Goal: Transaction & Acquisition: Purchase product/service

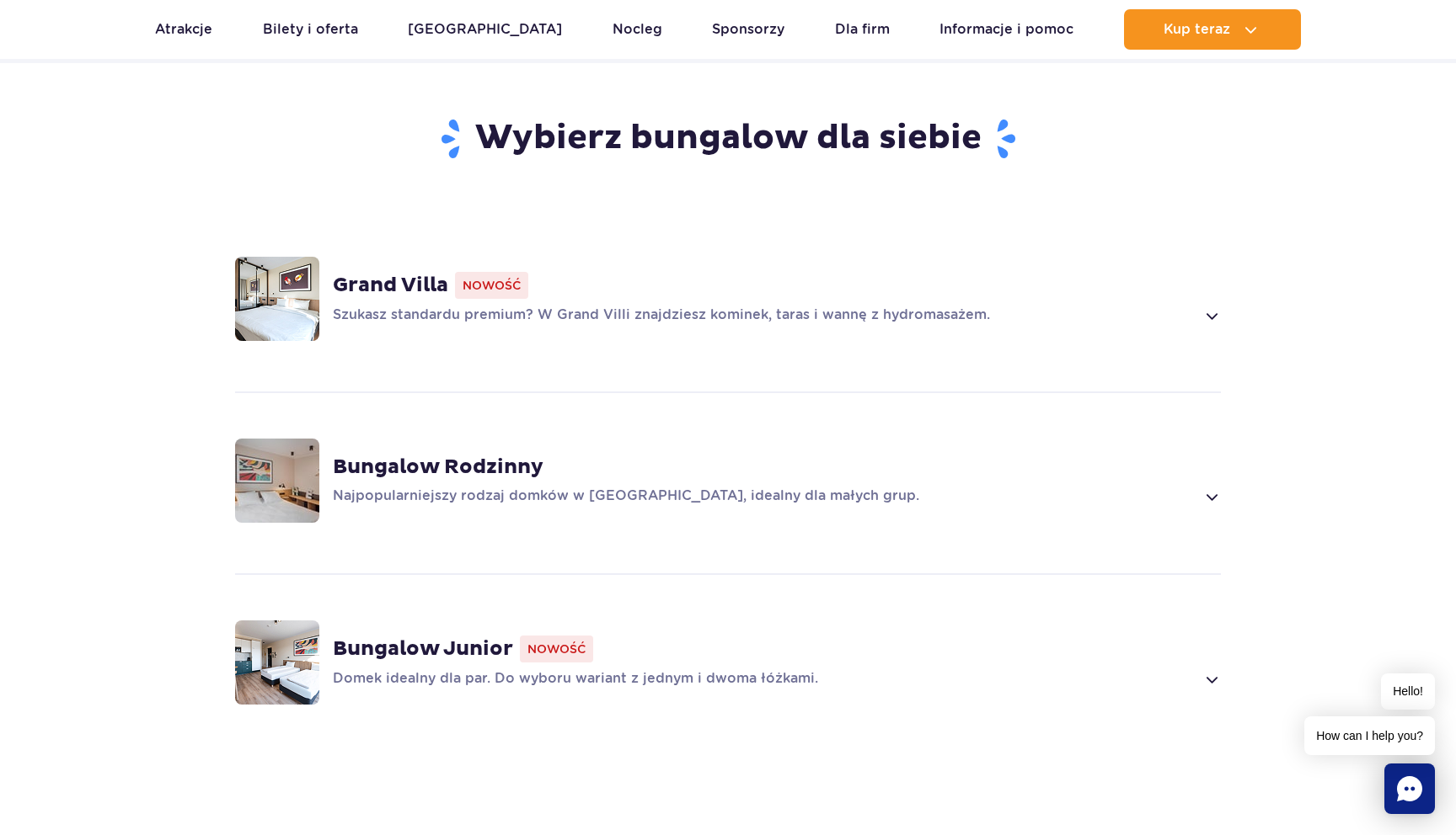
scroll to position [1165, 0]
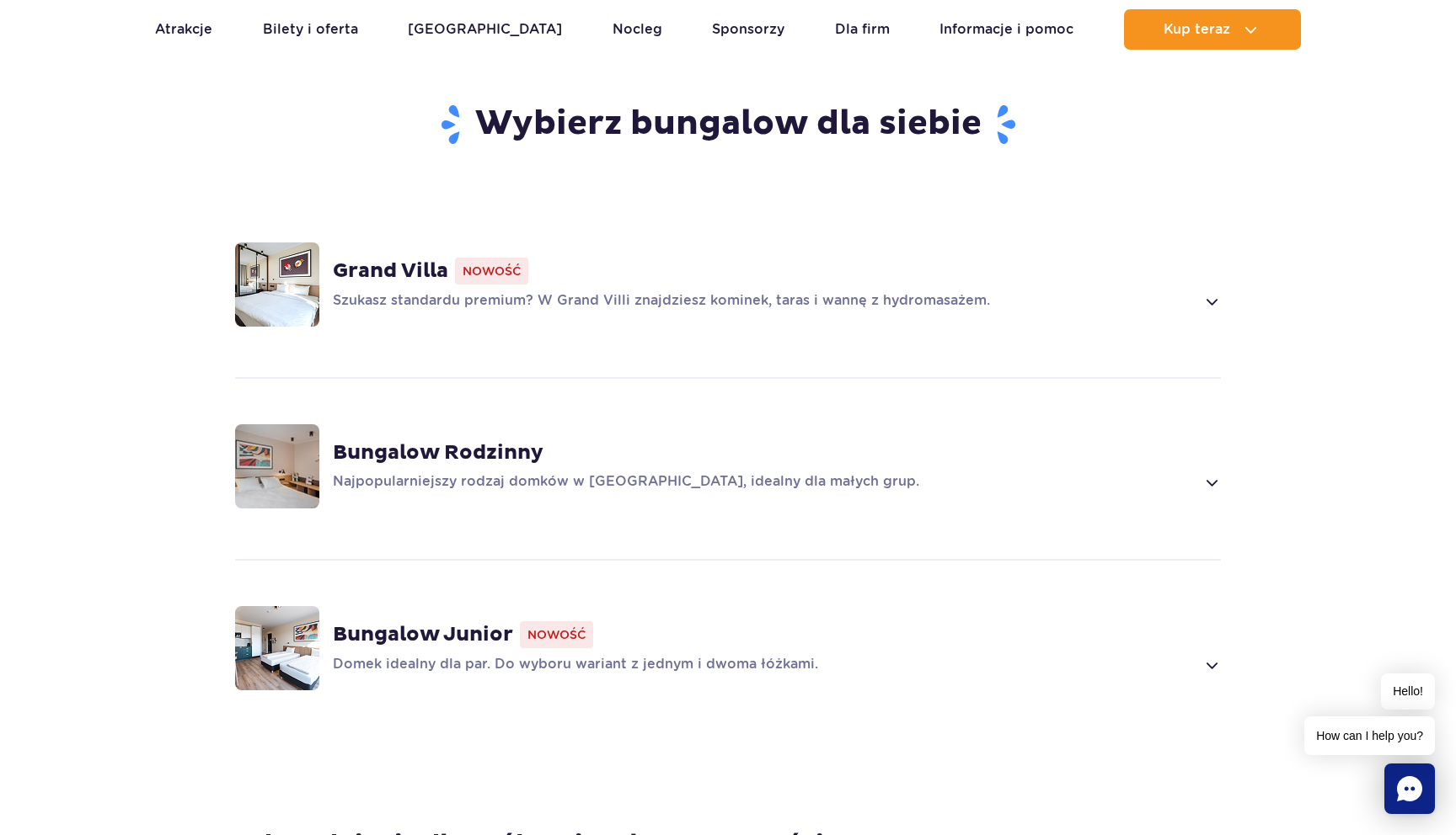
click at [731, 628] on div "Bungalow Junior Nowość Domek idealny dla par. Do wyboru wariant z jednym i dwom…" at bounding box center [777, 648] width 888 height 54
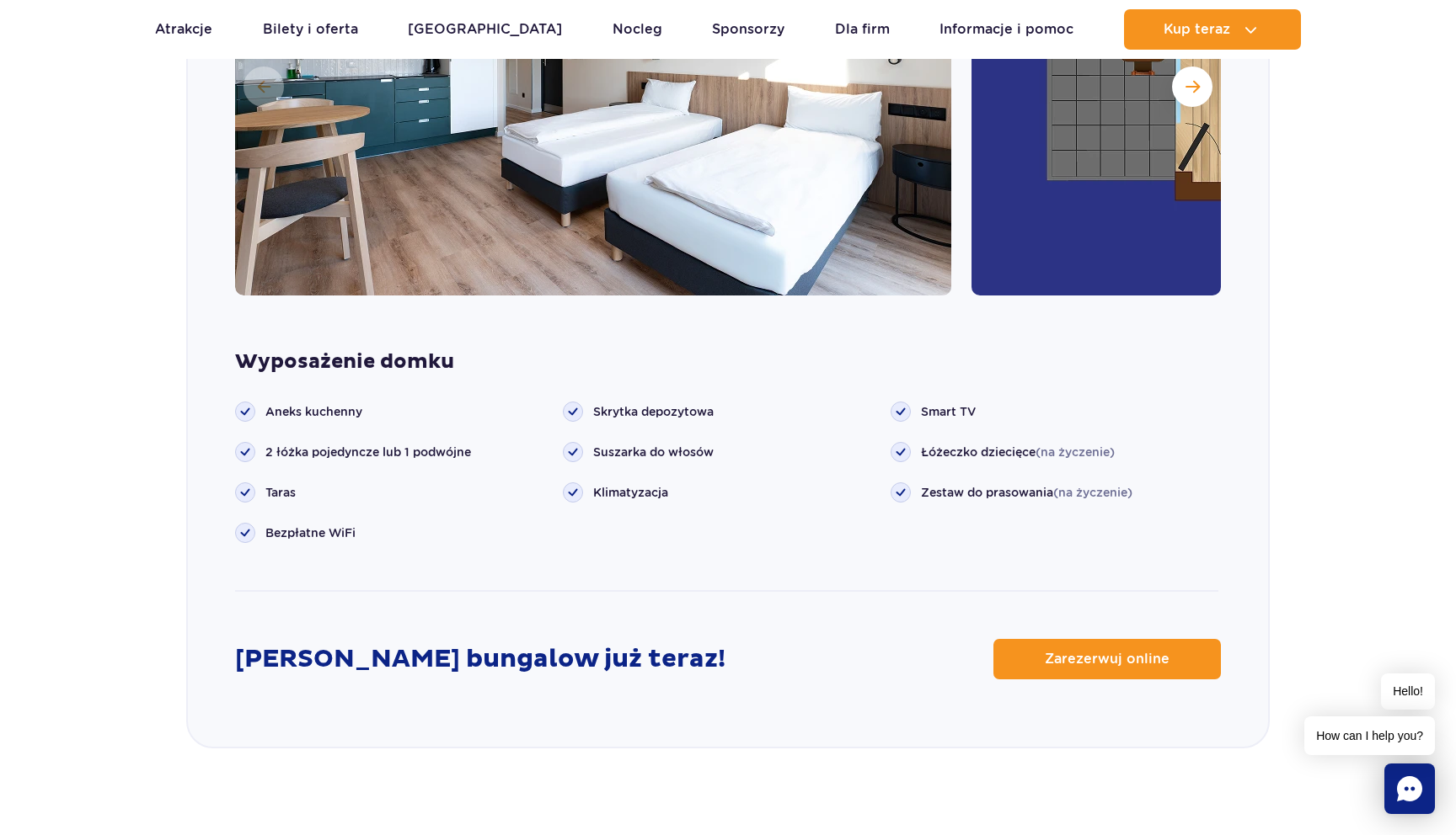
scroll to position [2061, 0]
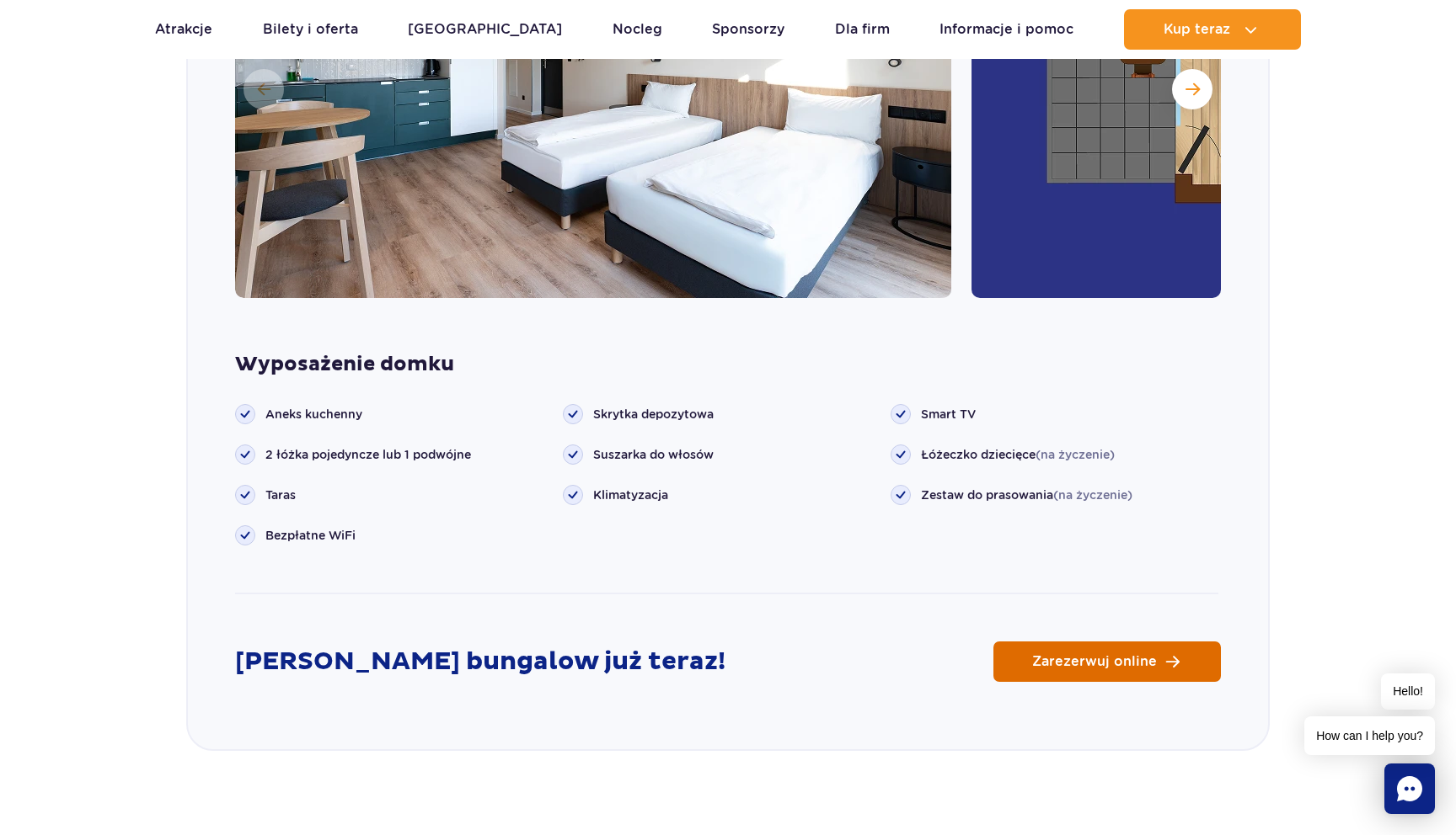
click at [1083, 655] on span "Zarezerwuj online" at bounding box center [1094, 661] width 125 height 13
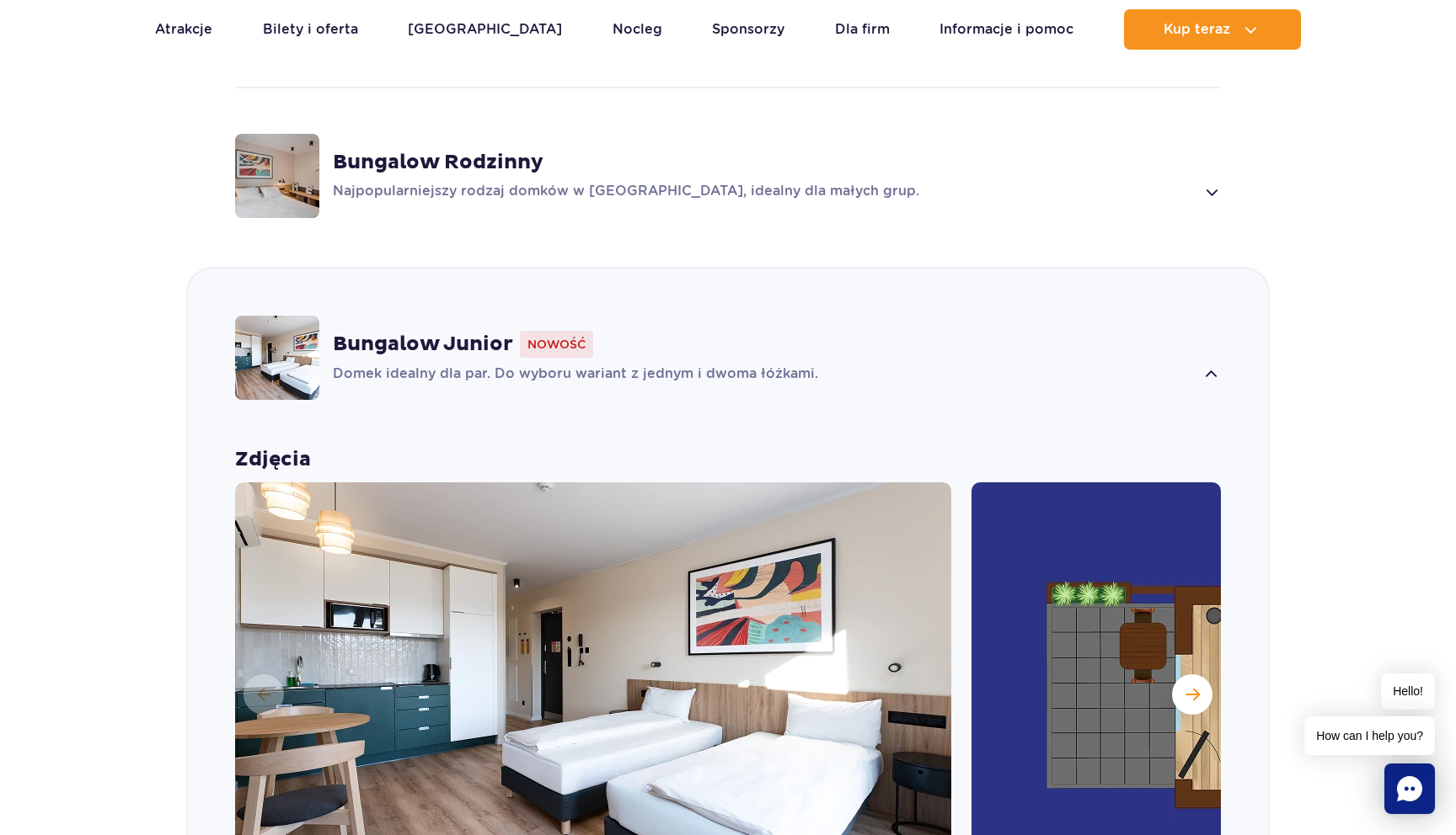
scroll to position [1172, 0]
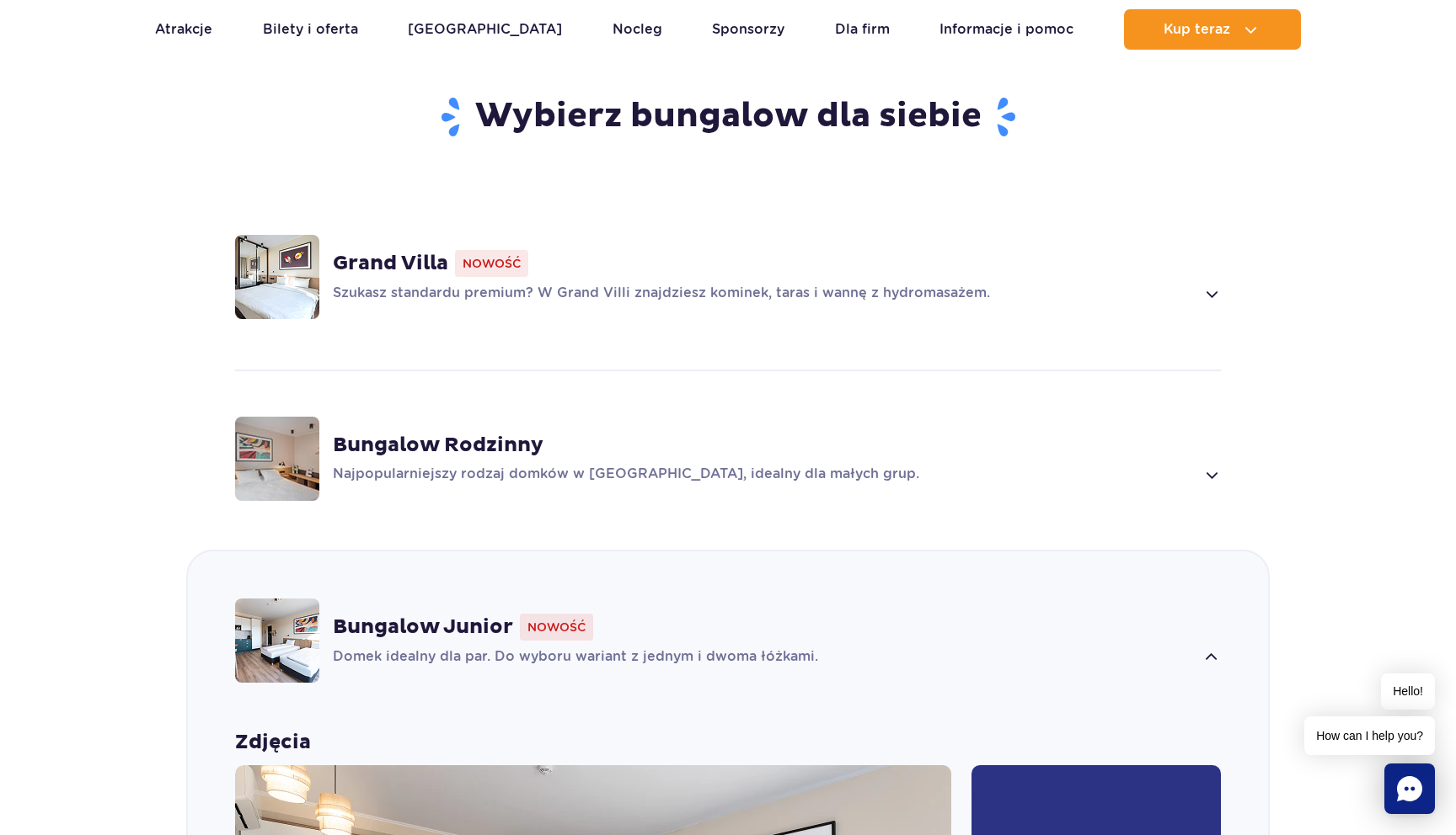
click at [646, 255] on div "Grand Villa Nowość Szukasz standardu premium? W Grand Villi znajdziesz kominek,…" at bounding box center [777, 277] width 888 height 54
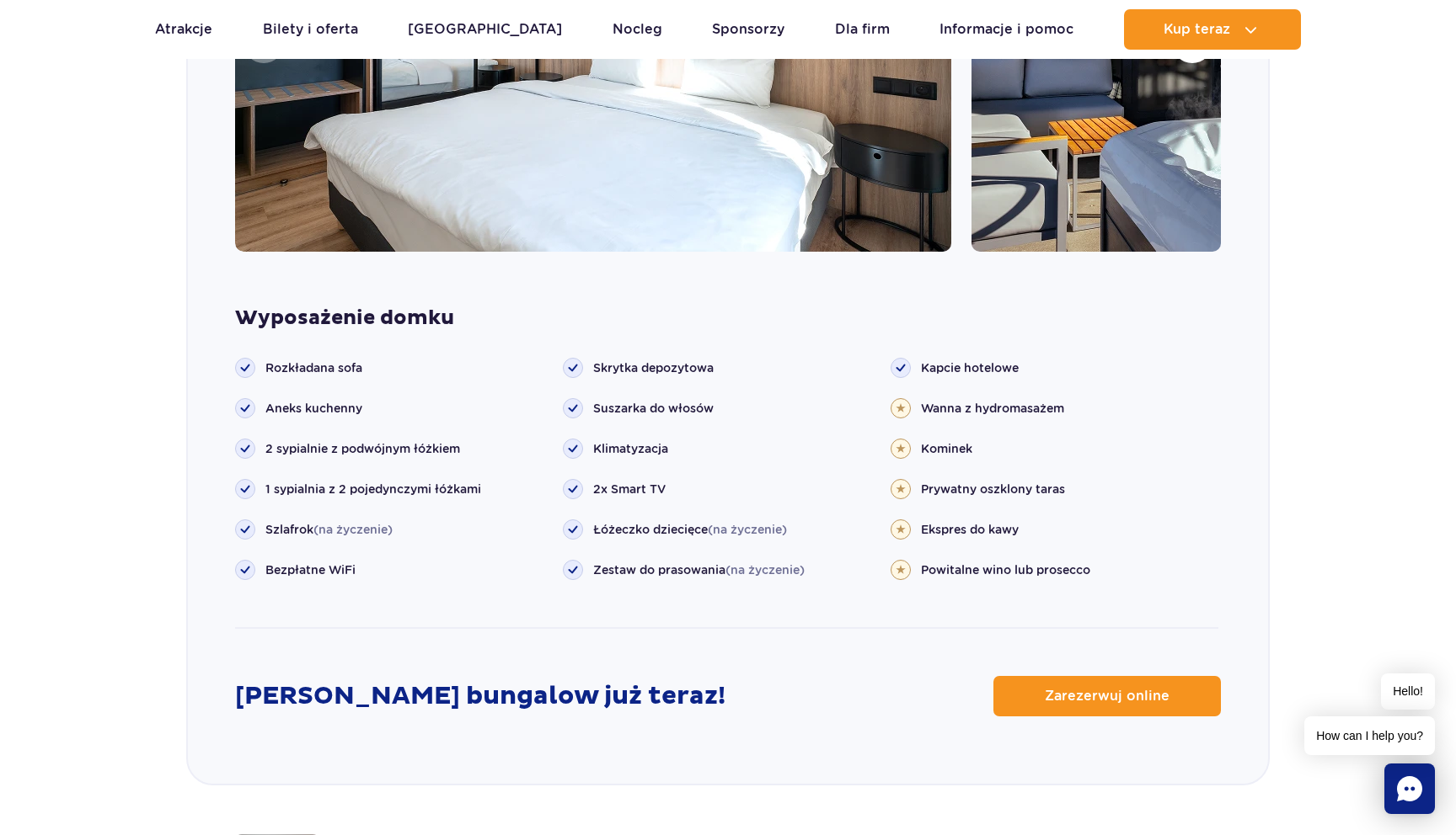
scroll to position [1755, 0]
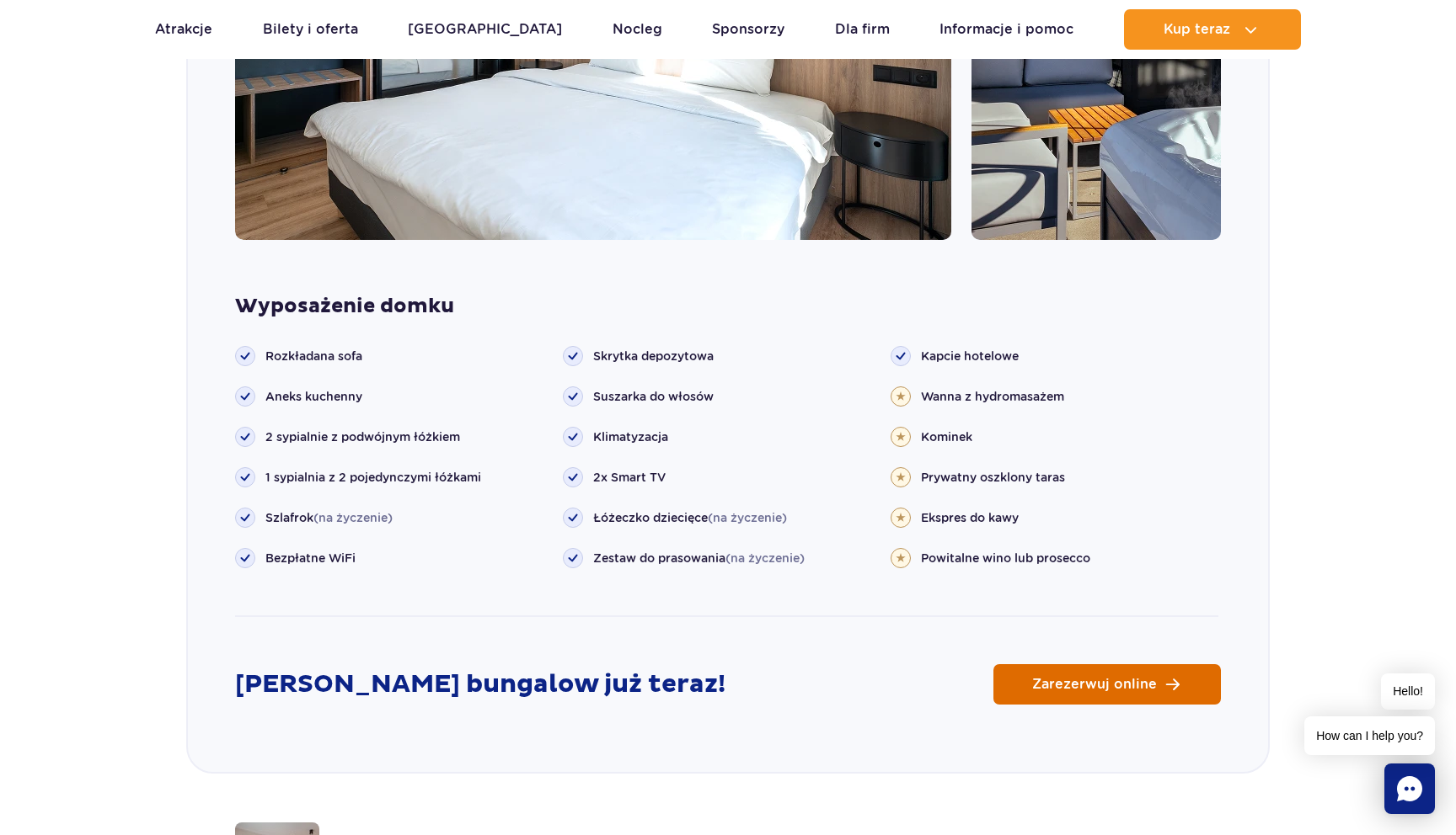
click at [1111, 678] on span "Zarezerwuj online" at bounding box center [1094, 684] width 125 height 13
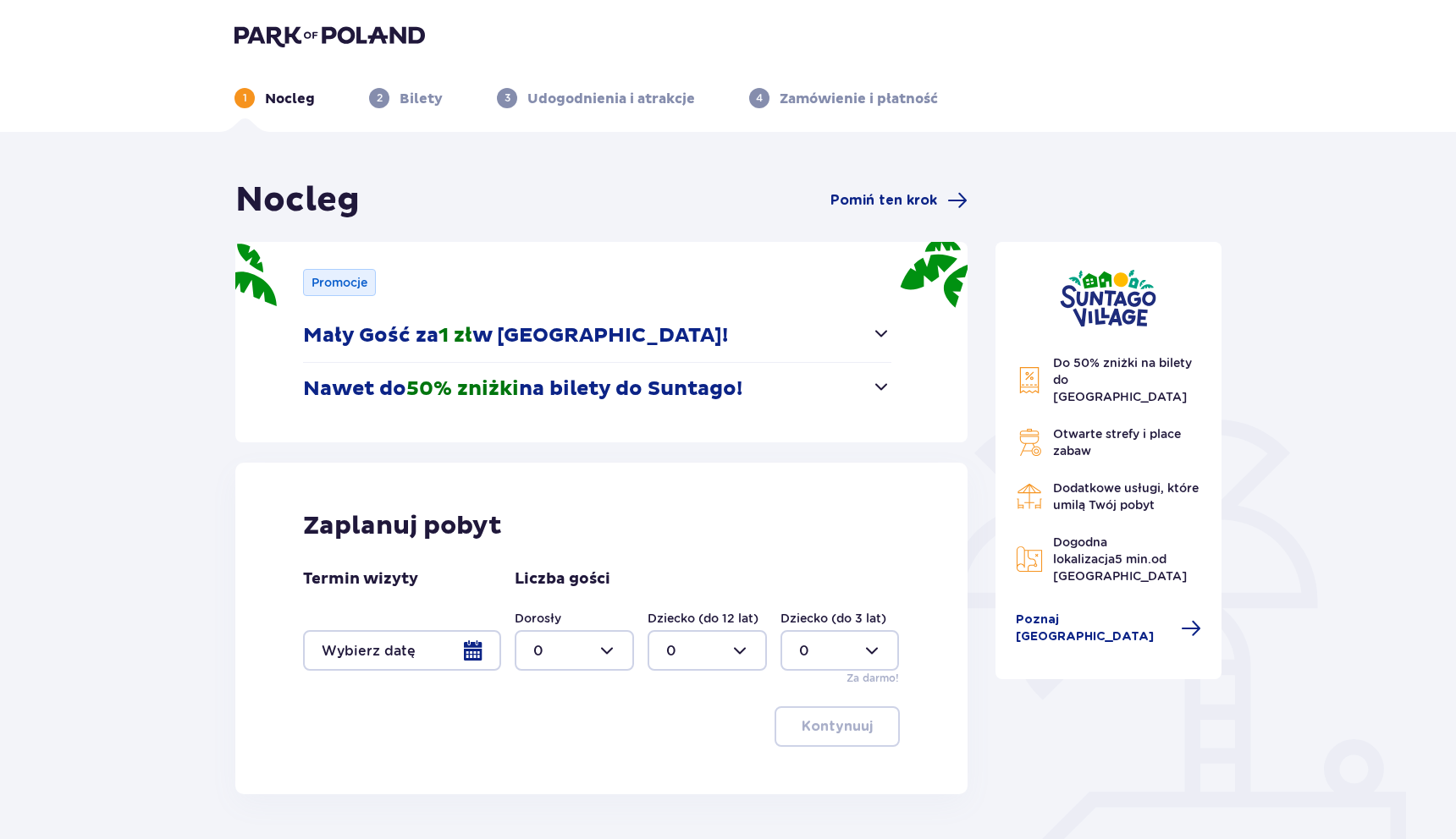
scroll to position [101, 0]
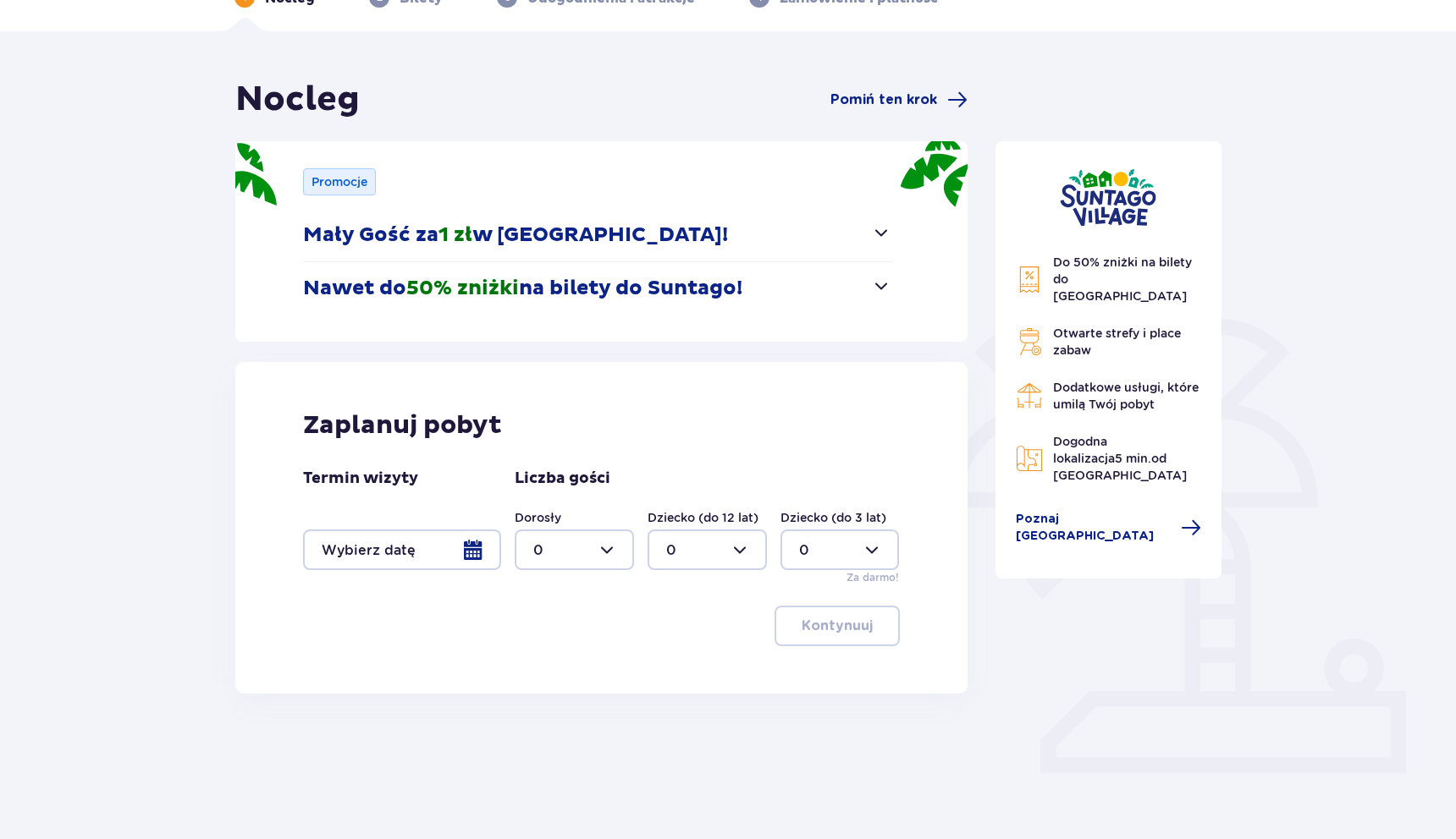
click at [465, 546] on div at bounding box center [402, 550] width 199 height 40
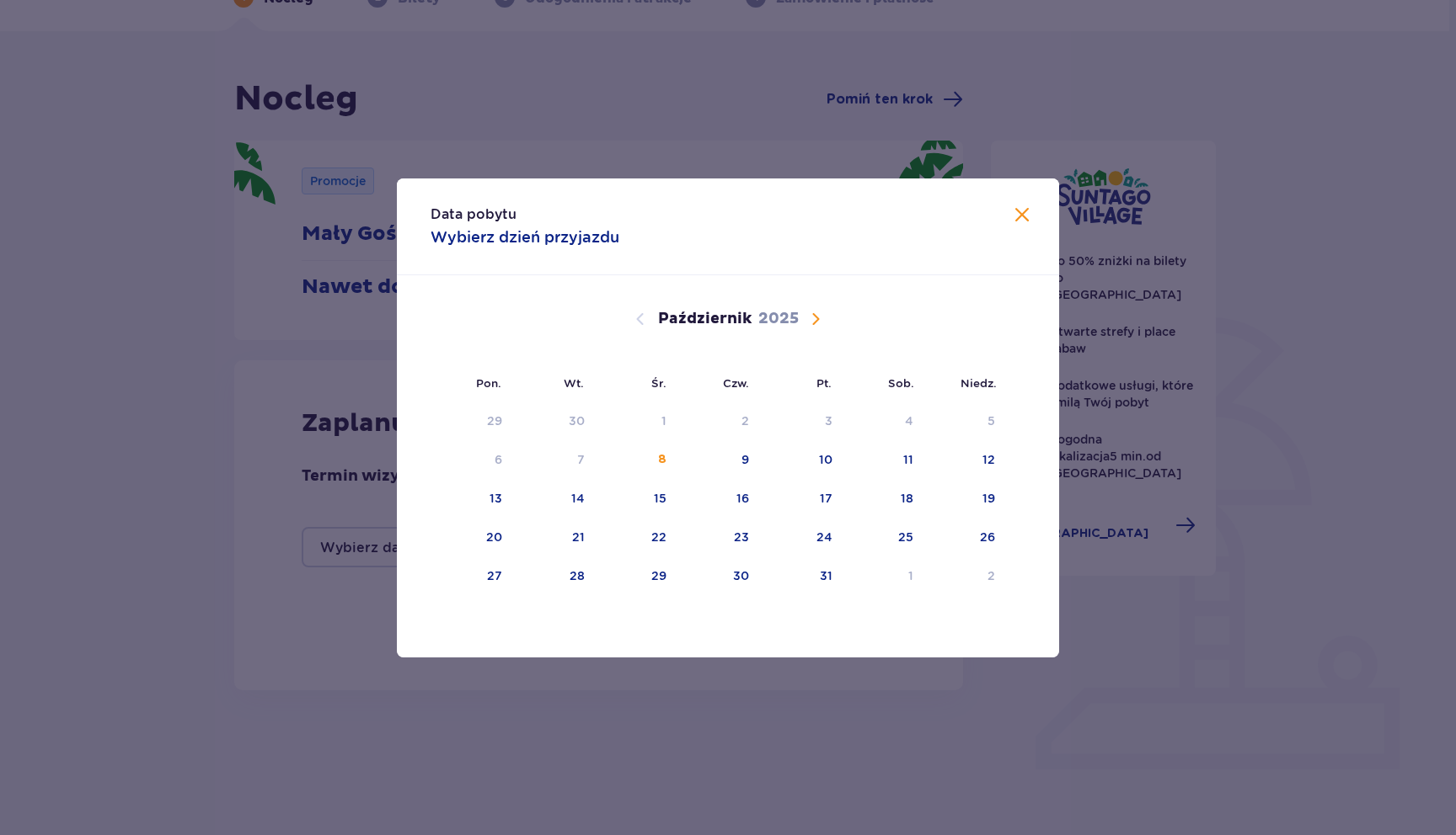
click at [463, 544] on div "20" at bounding box center [472, 538] width 83 height 37
click at [1016, 218] on span "Zamknij" at bounding box center [1022, 215] width 20 height 20
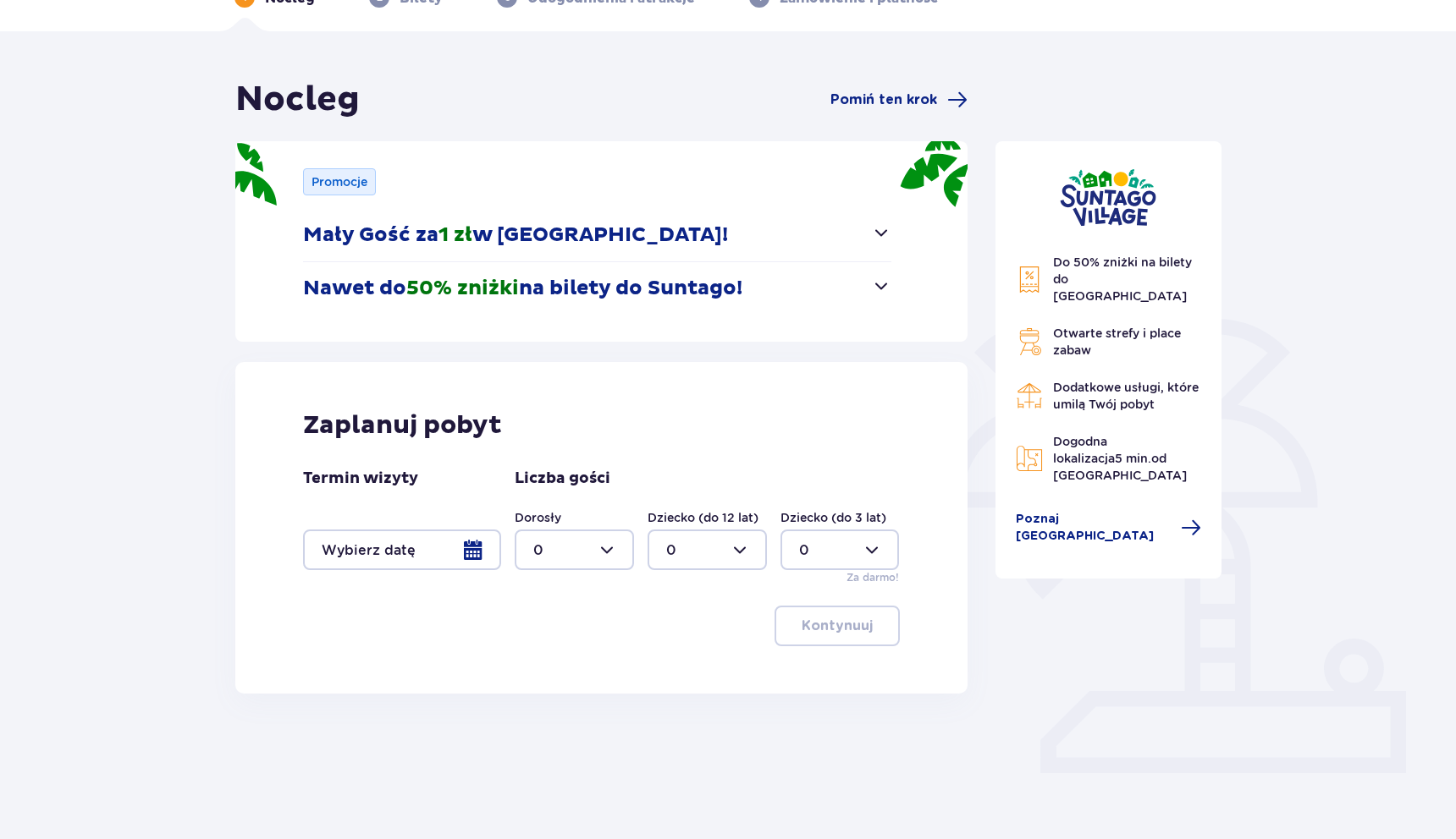
click at [621, 231] on p "Mały Gość za 1 zł w Suntago Village!" at bounding box center [515, 235] width 425 height 25
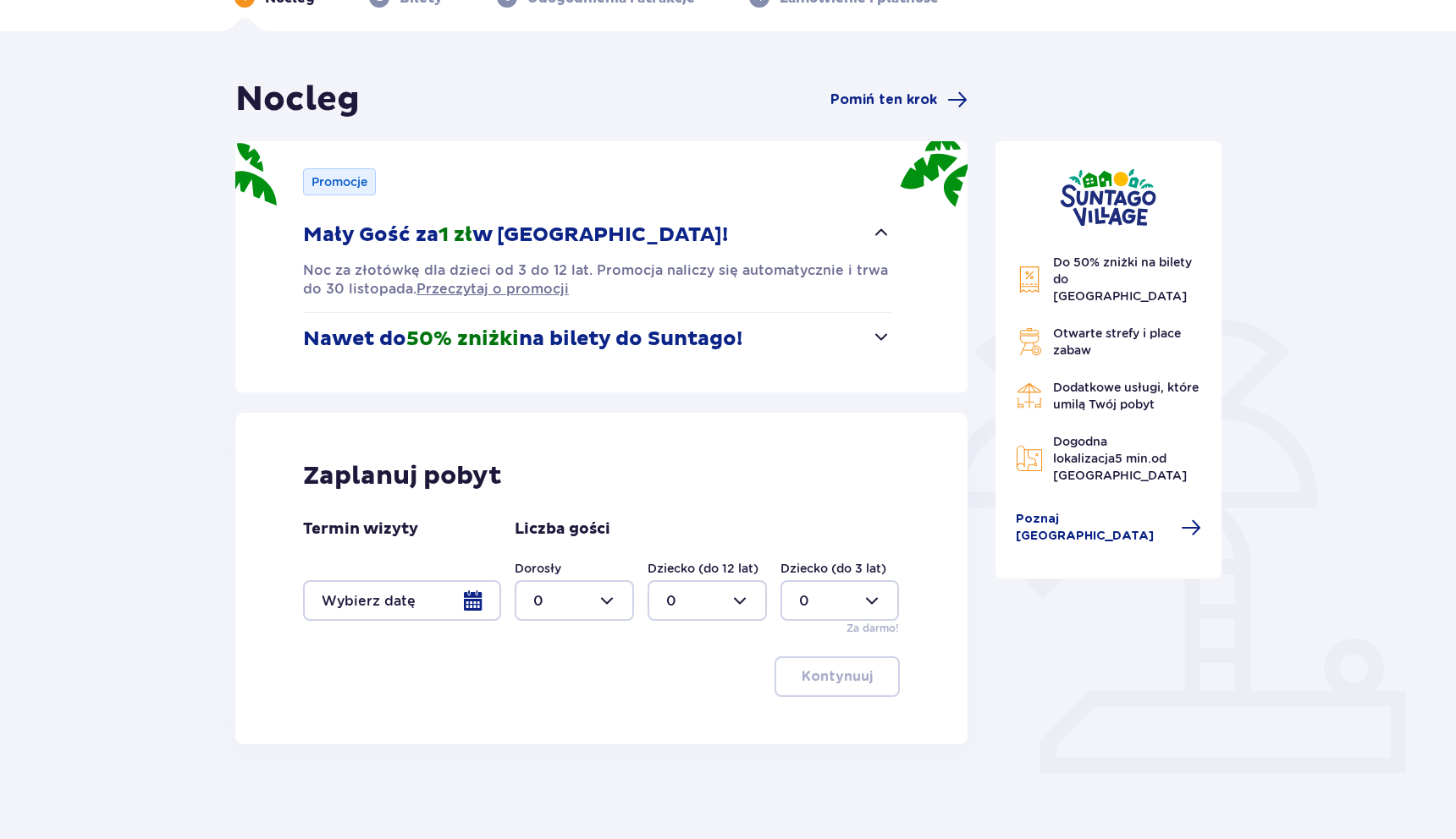
click at [619, 232] on p "Mały Gość za 1 zł w Suntago Village!" at bounding box center [515, 235] width 425 height 25
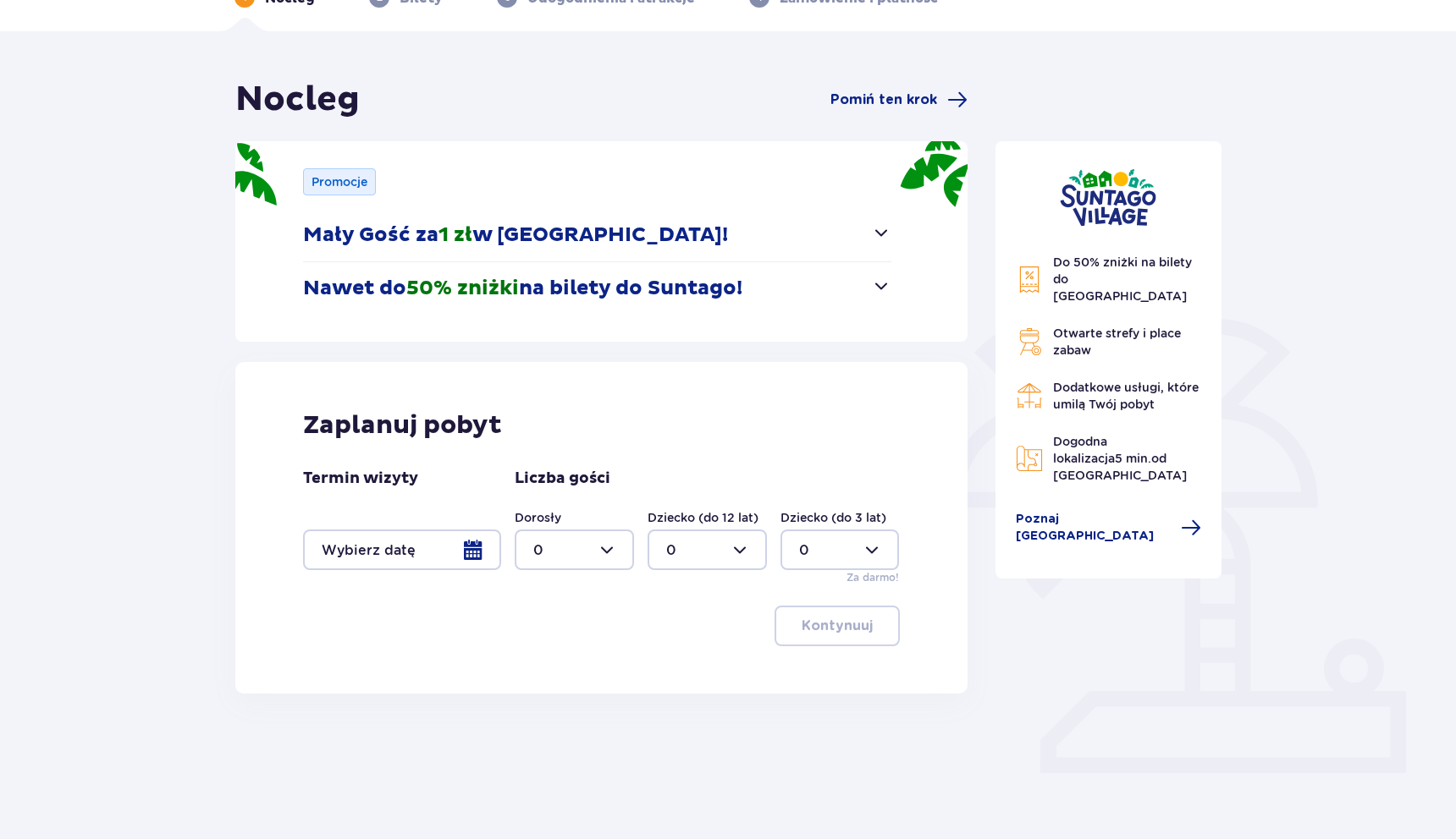
click at [585, 289] on p "Nawet do 50% zniżki na bilety do Suntago!" at bounding box center [522, 288] width 439 height 25
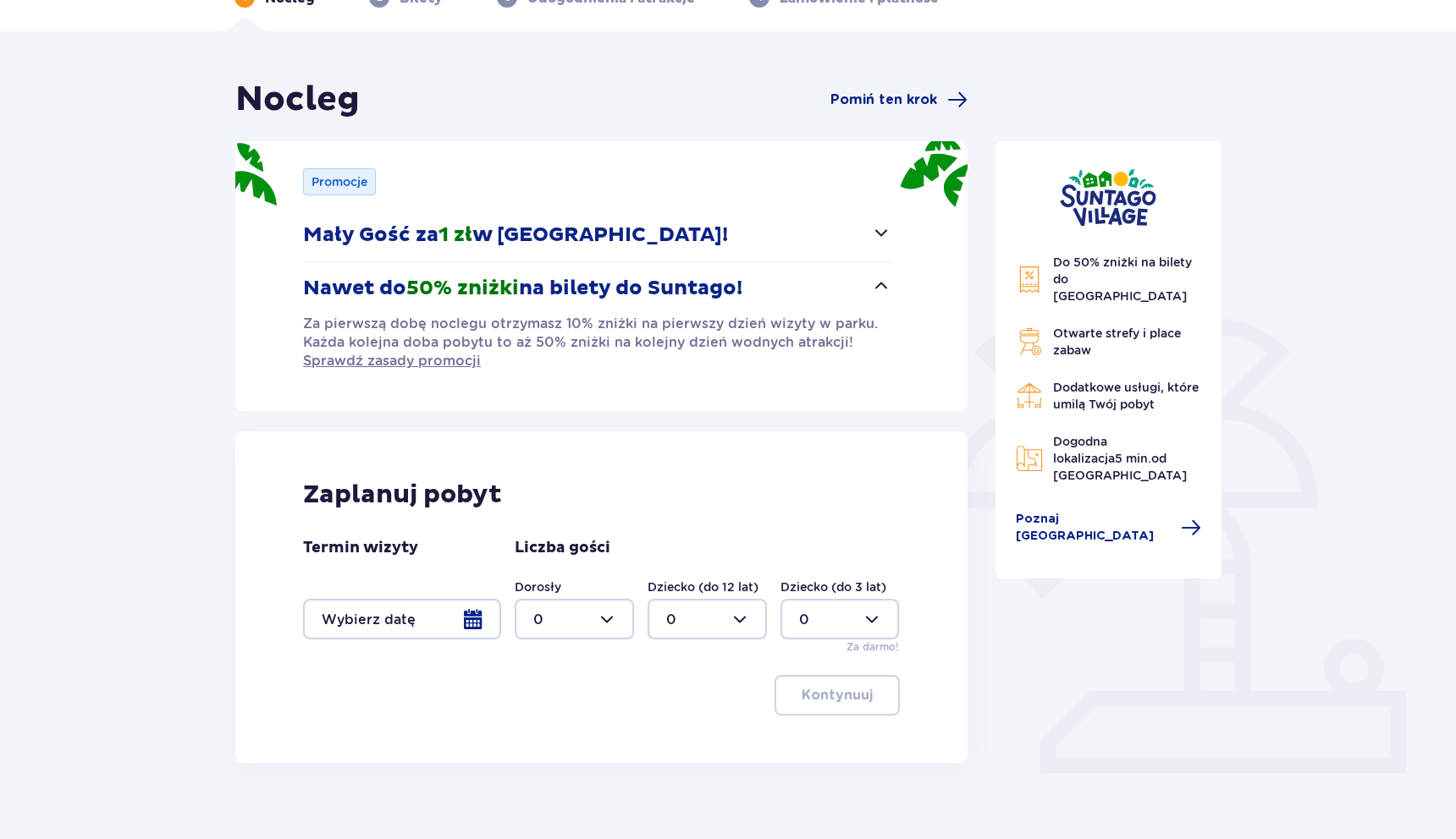
click at [585, 289] on p "Nawet do 50% zniżki na bilety do Suntago!" at bounding box center [522, 288] width 439 height 25
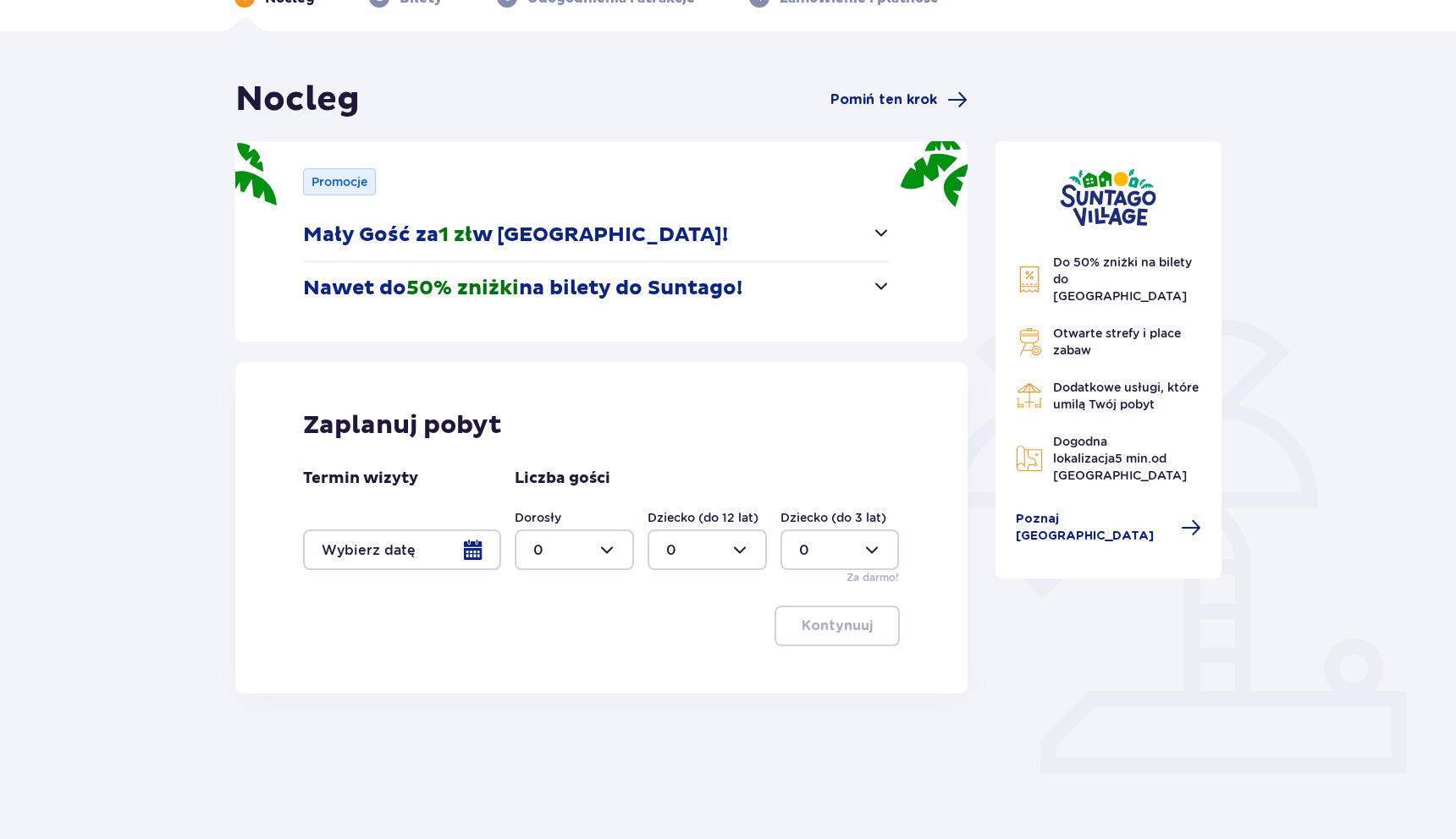
click at [479, 544] on div at bounding box center [402, 550] width 199 height 40
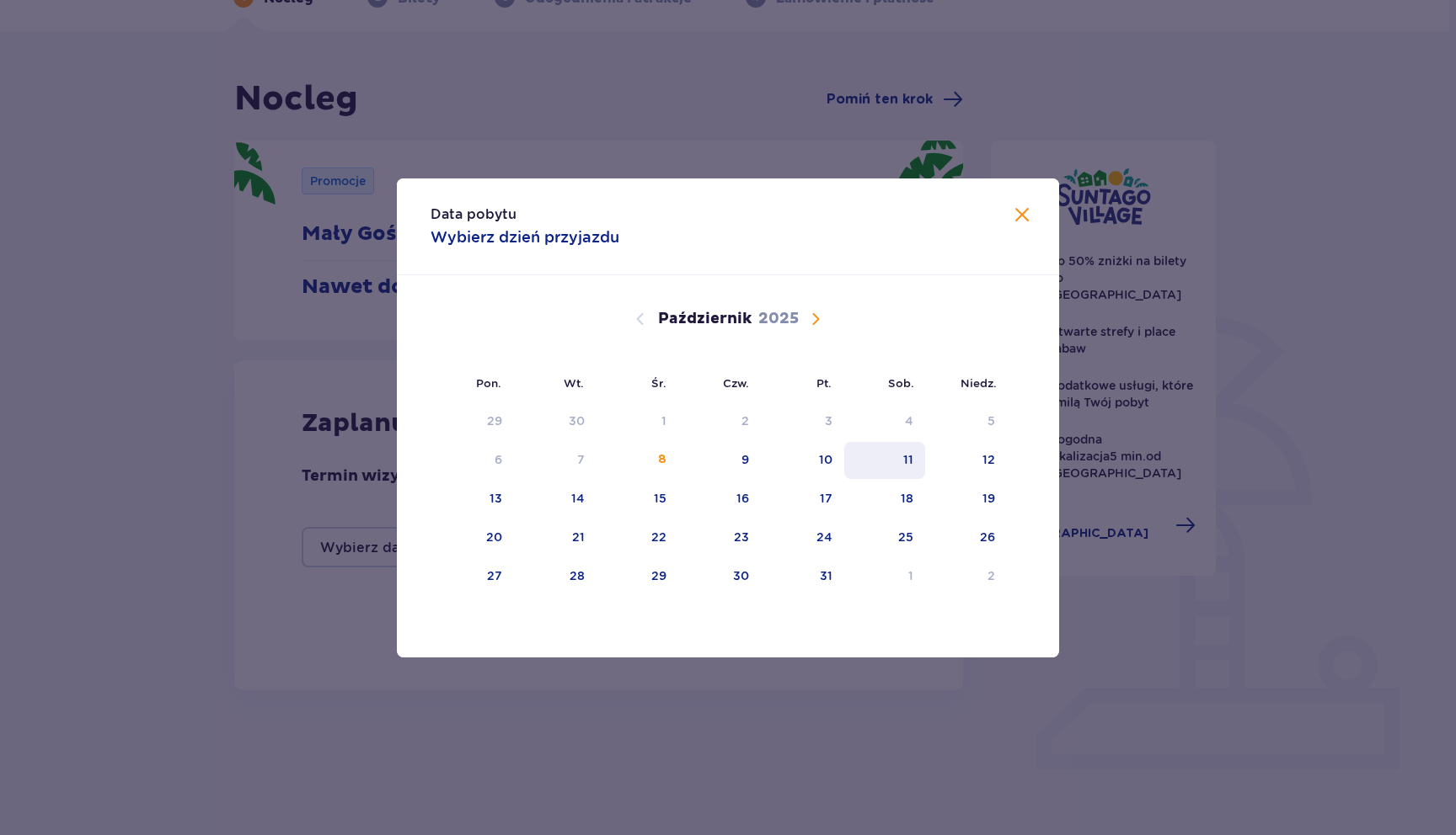
click at [911, 456] on div "11" at bounding box center [907, 460] width 11 height 17
click at [993, 452] on div "12" at bounding box center [988, 460] width 12 height 17
type input "11.10.25 - 12.10.25"
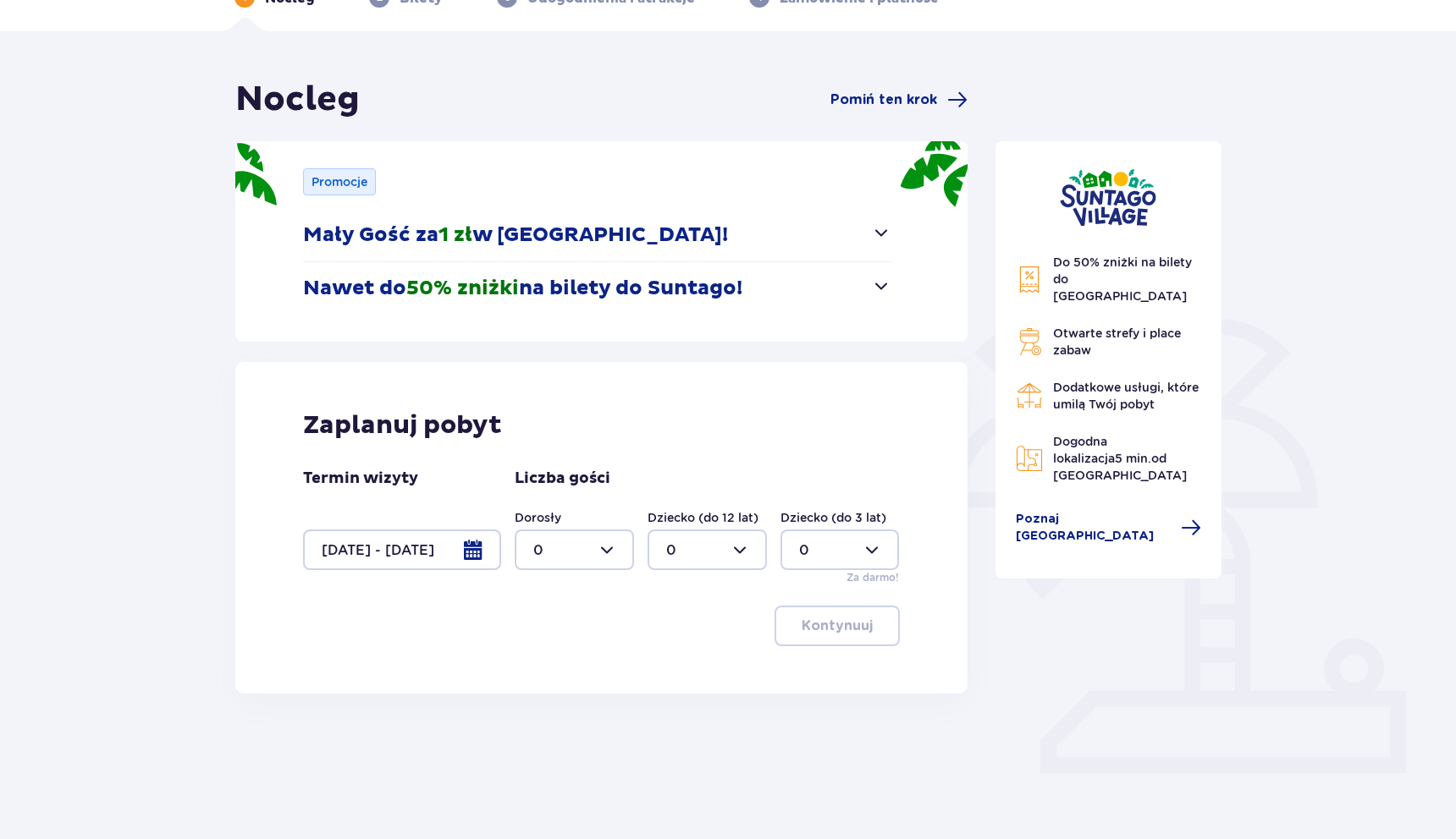
click at [604, 542] on div at bounding box center [574, 550] width 119 height 40
click at [543, 674] on div "2" at bounding box center [573, 672] width 82 height 18
type input "2"
click at [840, 634] on p "Kontynuuj" at bounding box center [837, 625] width 71 height 18
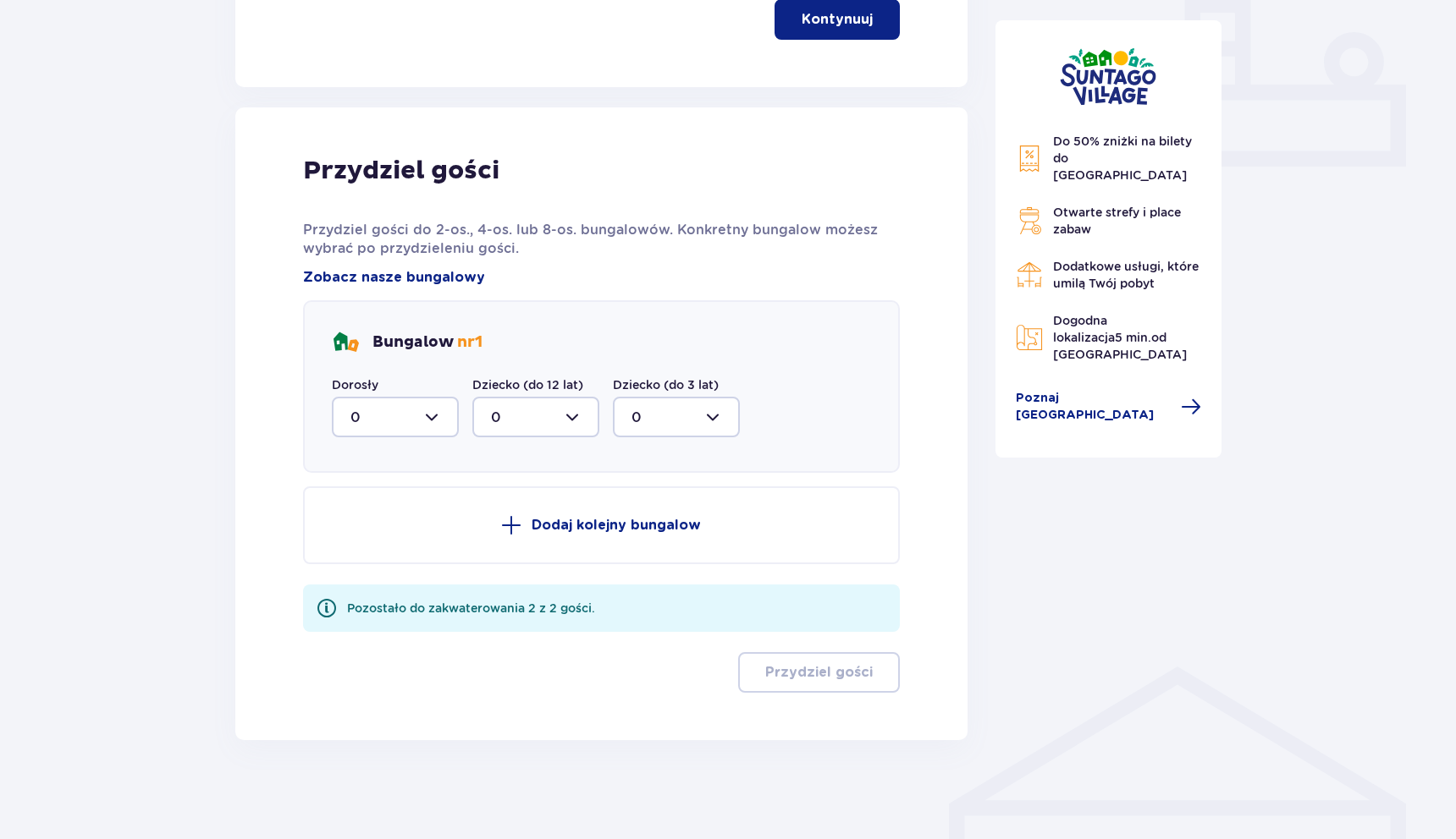
scroll to position [710, 0]
click at [428, 420] on div at bounding box center [395, 414] width 127 height 40
click at [383, 504] on div "1" at bounding box center [395, 501] width 90 height 18
click at [429, 422] on div at bounding box center [395, 414] width 127 height 40
click at [358, 544] on div "2" at bounding box center [395, 537] width 90 height 18
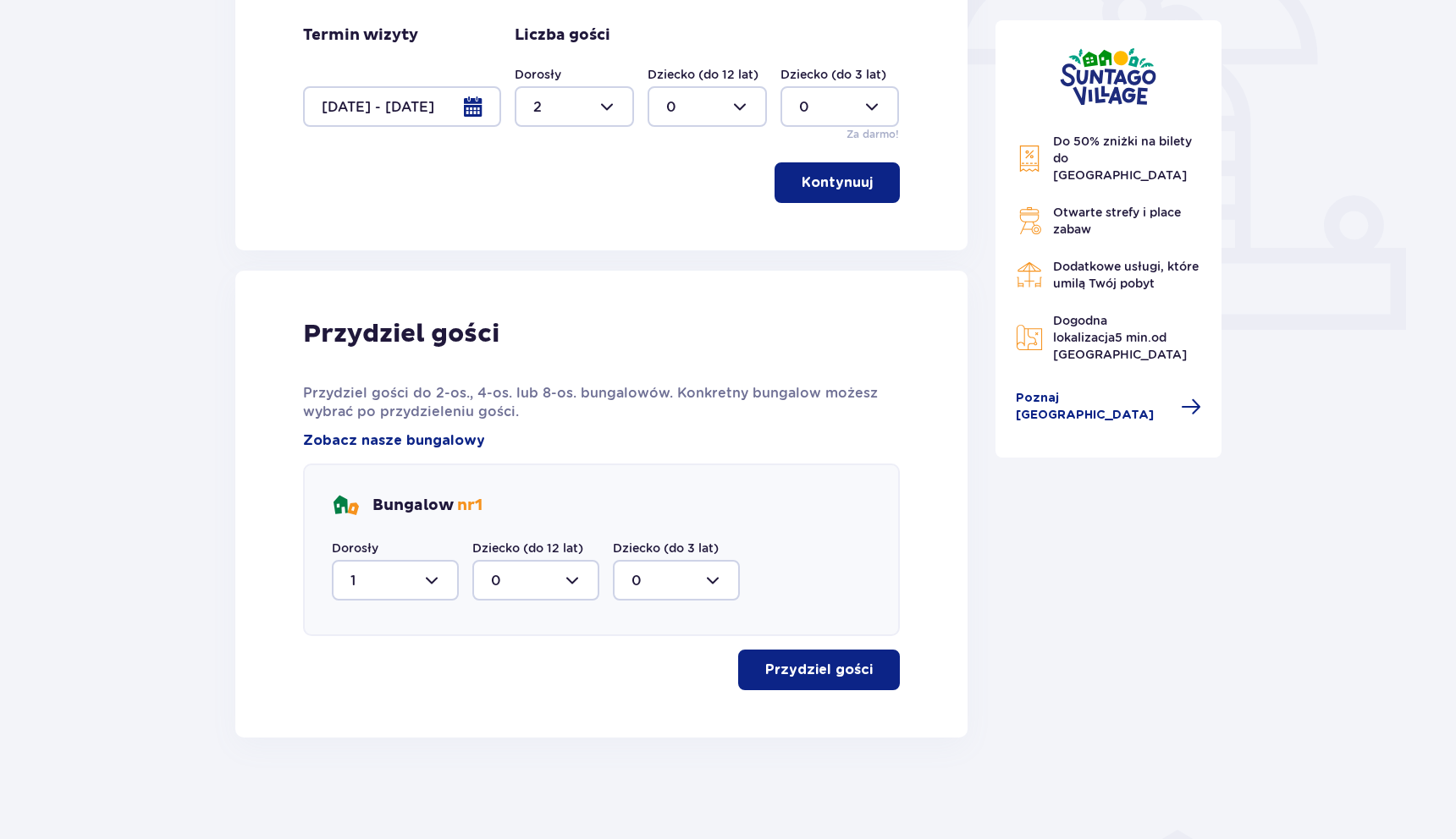
type input "2"
click at [828, 657] on button "Przydziel gości" at bounding box center [819, 669] width 162 height 40
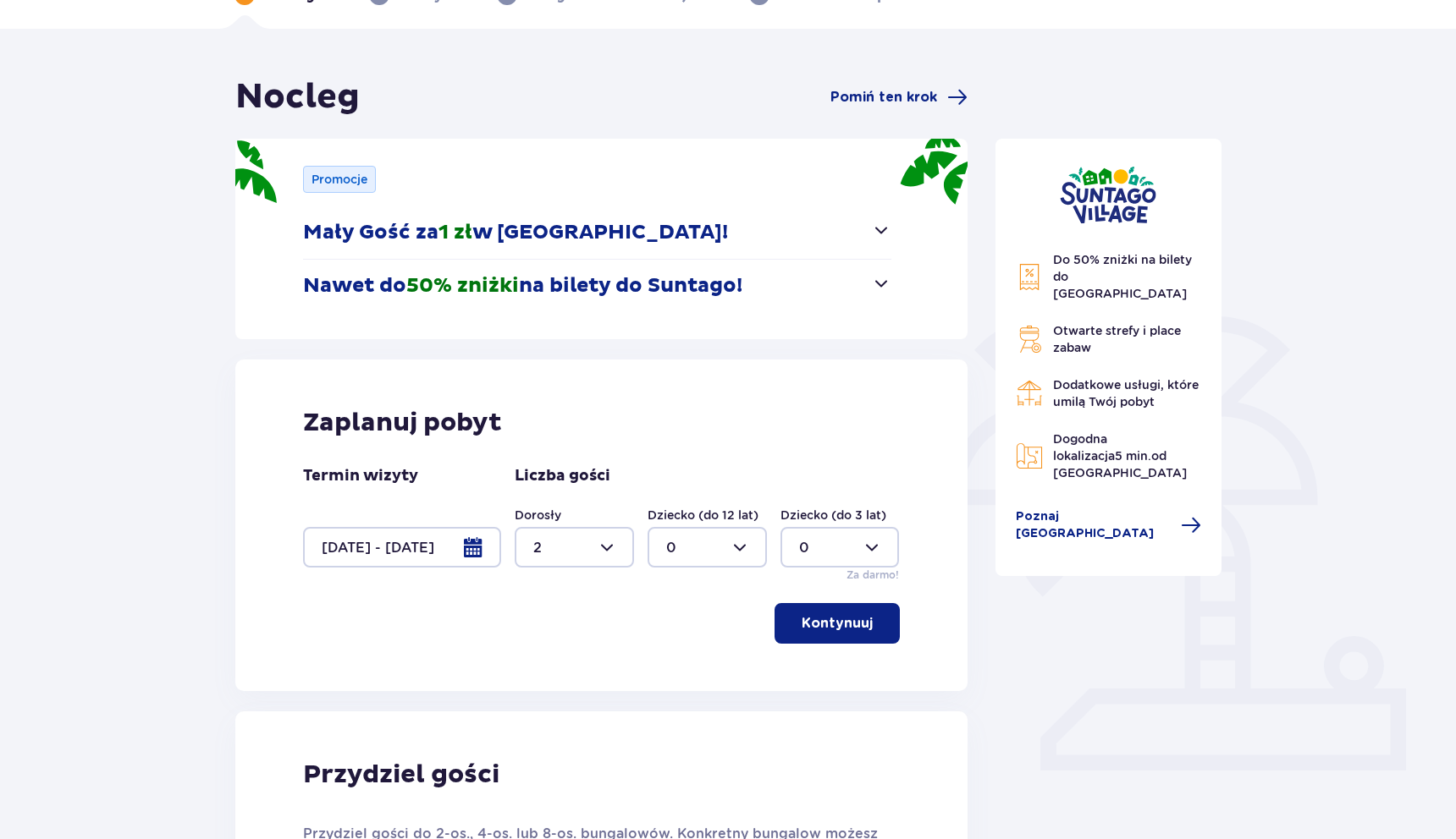
scroll to position [0, 0]
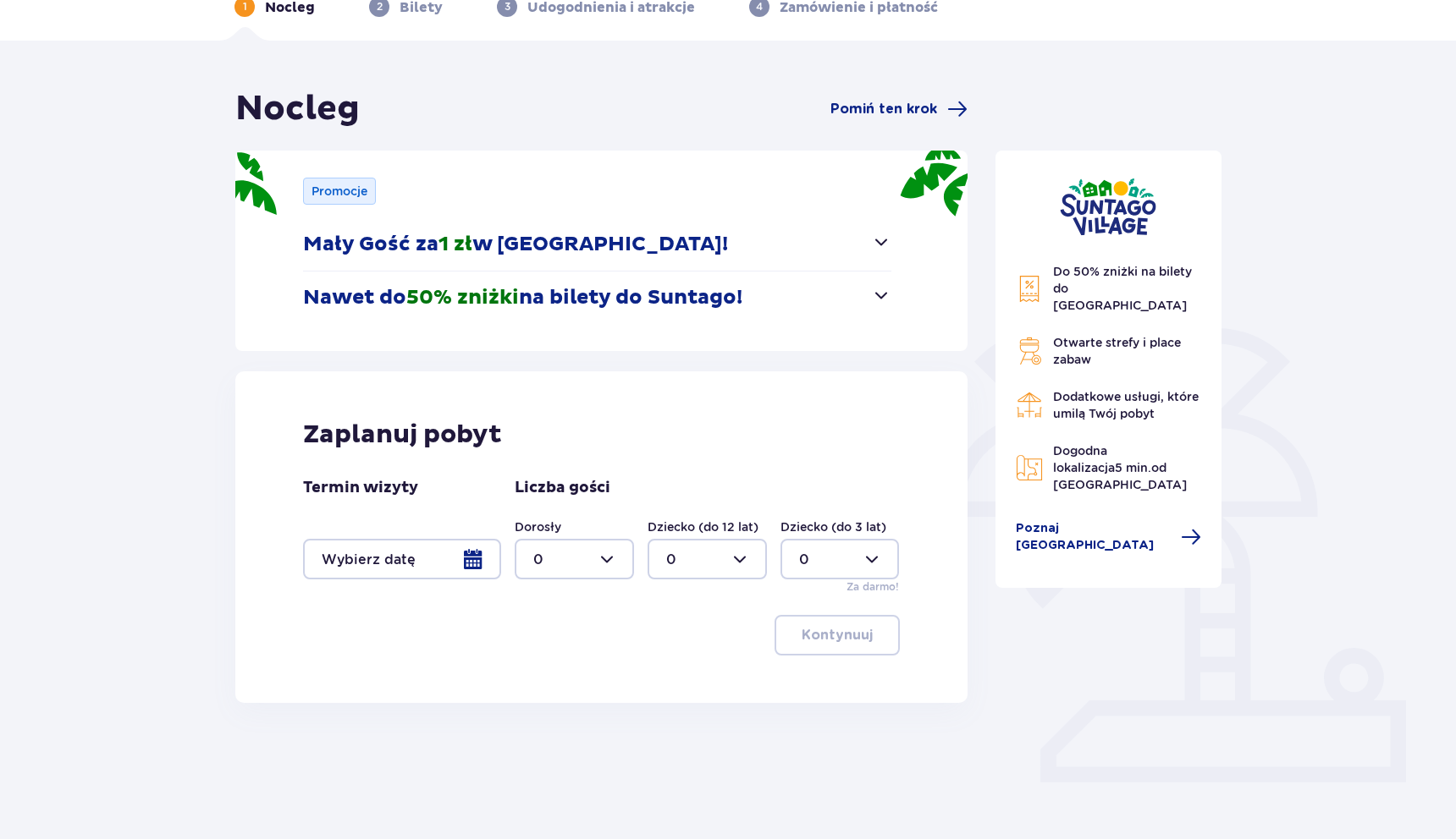
scroll to position [101, 0]
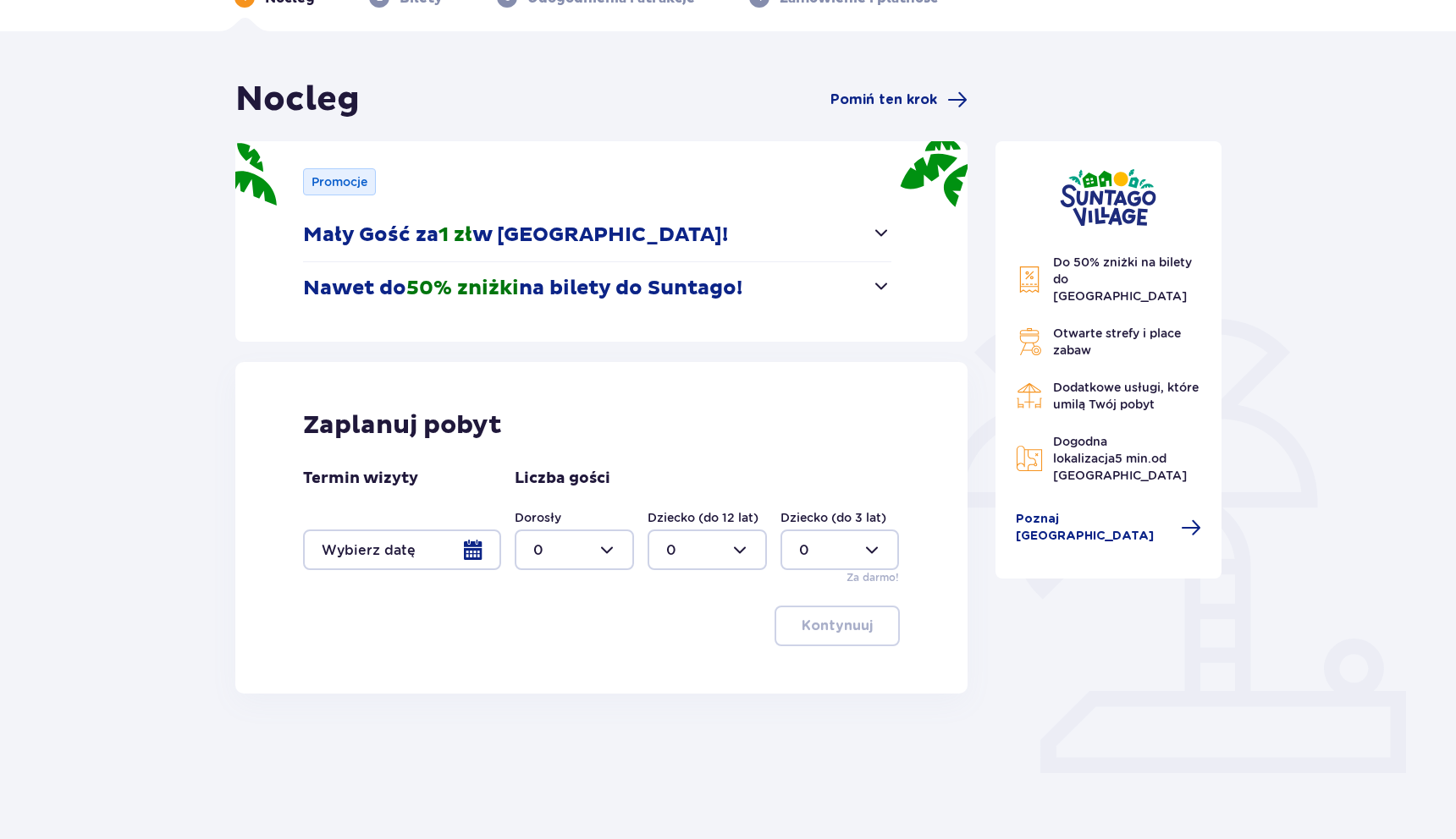
click at [493, 549] on div at bounding box center [402, 550] width 199 height 40
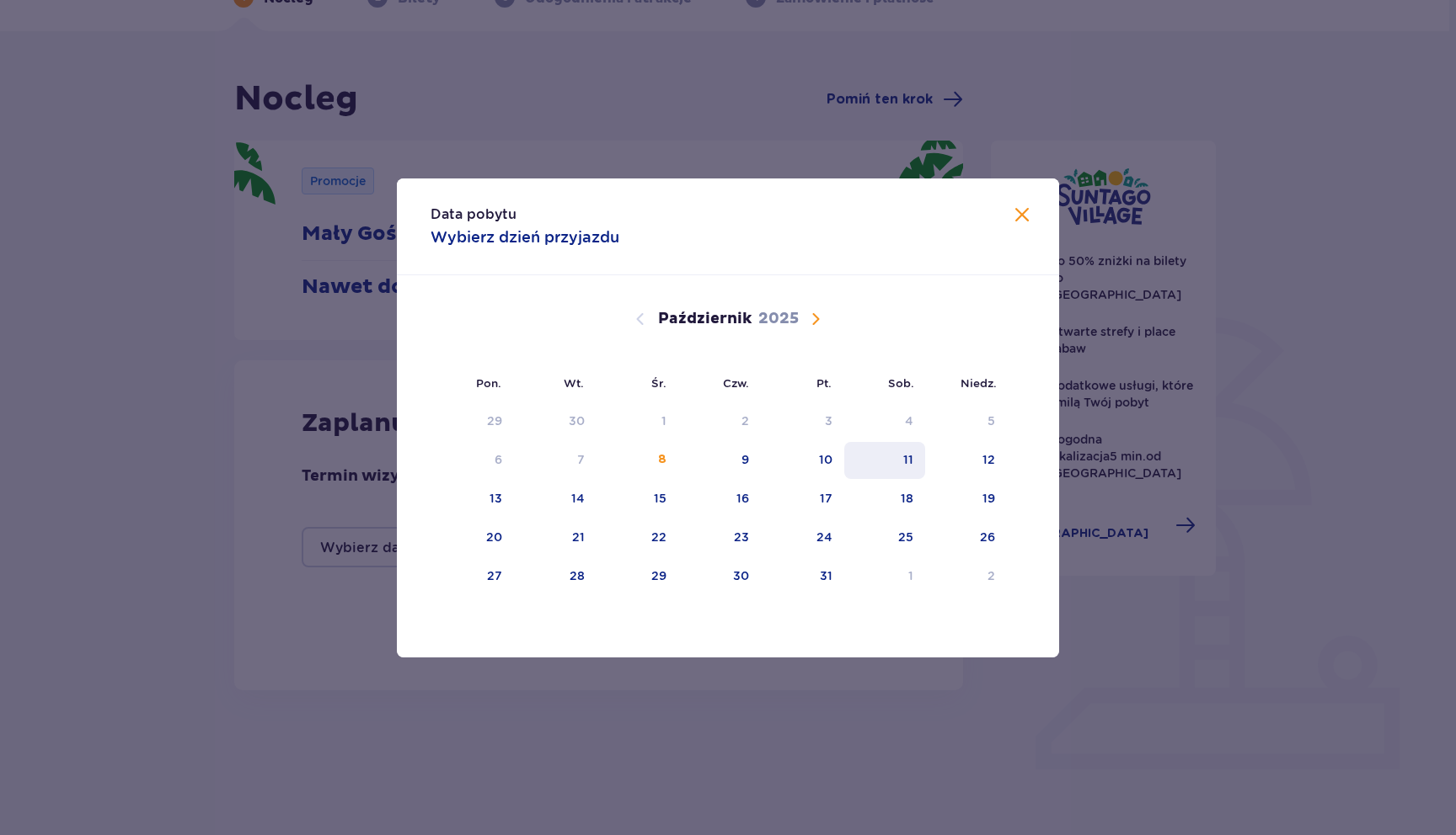
click at [897, 458] on div "11" at bounding box center [884, 460] width 82 height 37
click at [978, 458] on div "12" at bounding box center [965, 460] width 82 height 37
type input "11.10.25 - 12.10.25"
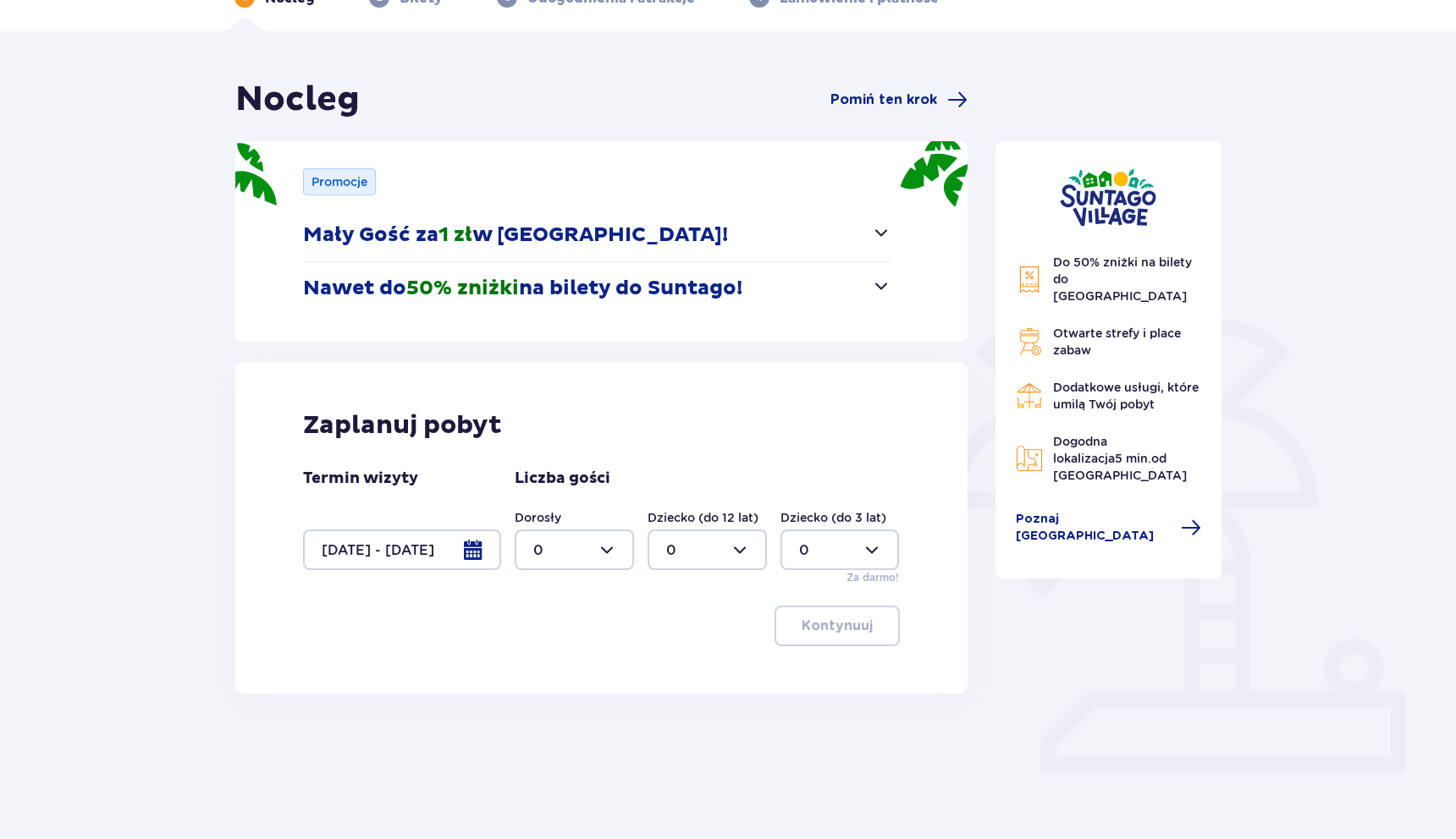
click at [560, 560] on div at bounding box center [574, 550] width 119 height 40
click at [555, 669] on div "2" at bounding box center [573, 672] width 82 height 18
type input "2"
click at [856, 629] on p "Kontynuuj" at bounding box center [837, 625] width 71 height 18
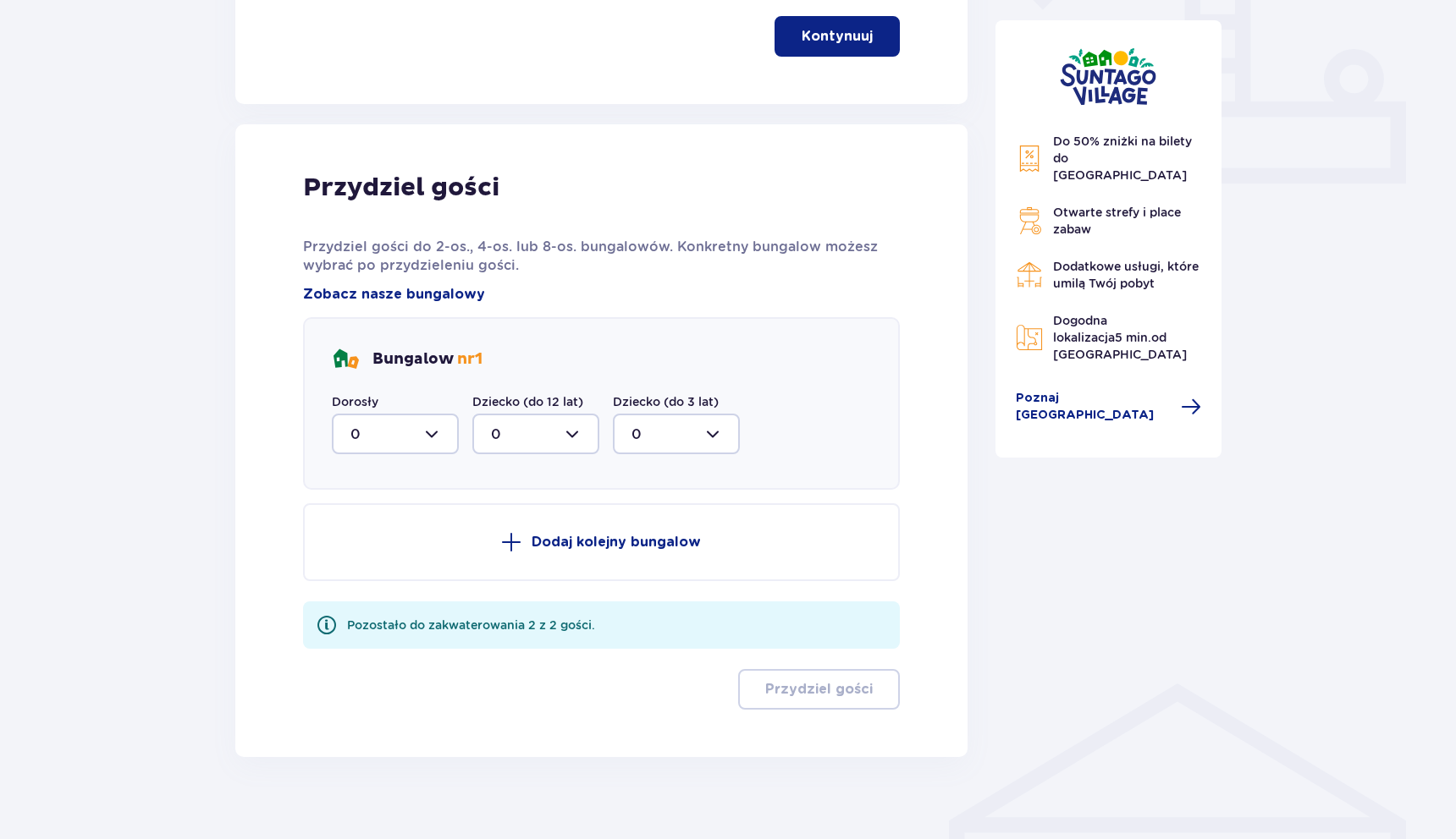
scroll to position [710, 0]
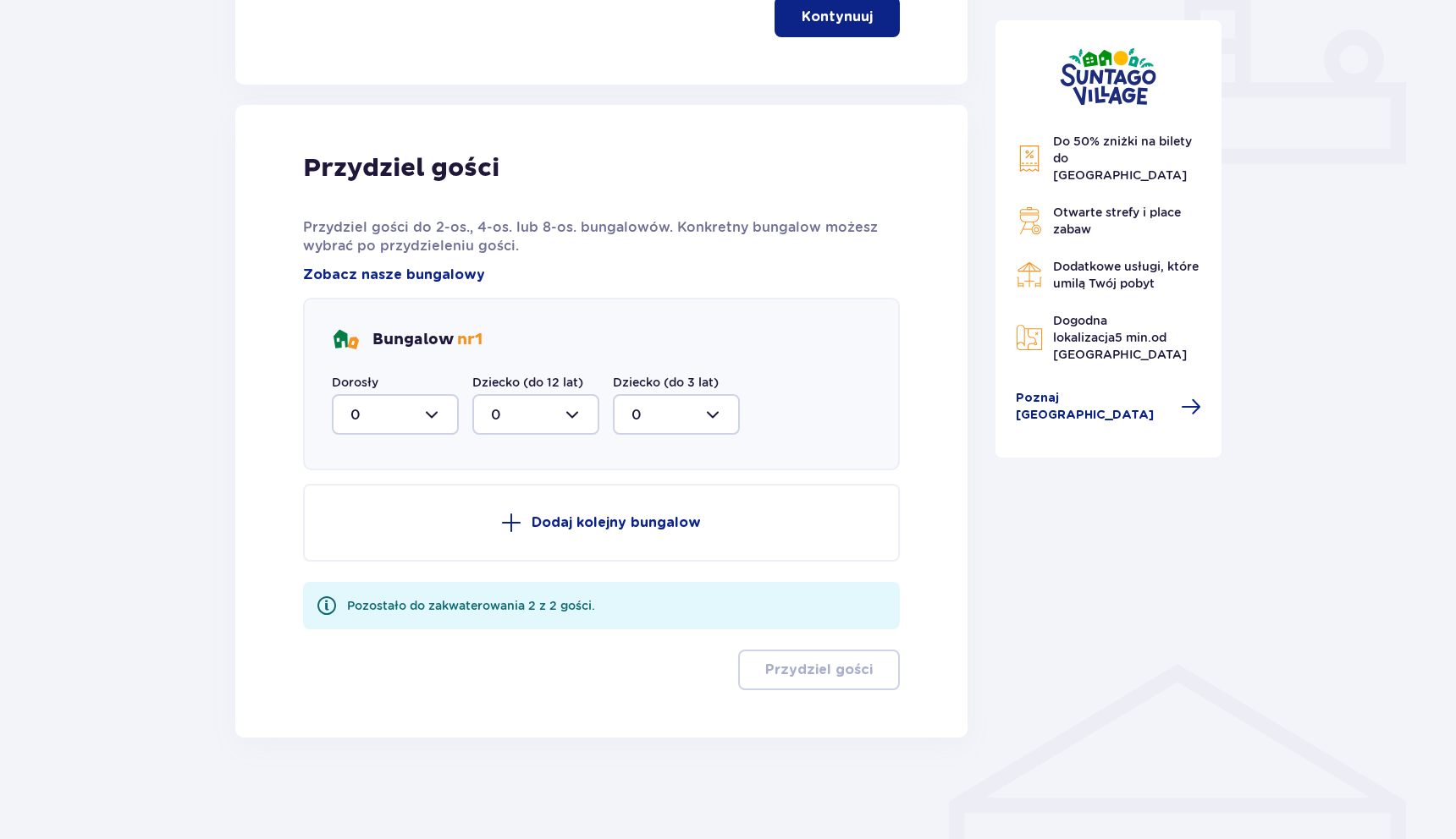
click at [417, 391] on div "Dorosły 0" at bounding box center [395, 404] width 127 height 61
click at [417, 421] on div at bounding box center [395, 414] width 127 height 40
click at [349, 559] on span "0 1 2" at bounding box center [395, 502] width 127 height 127
click at [360, 532] on div "2" at bounding box center [395, 537] width 90 height 18
type input "2"
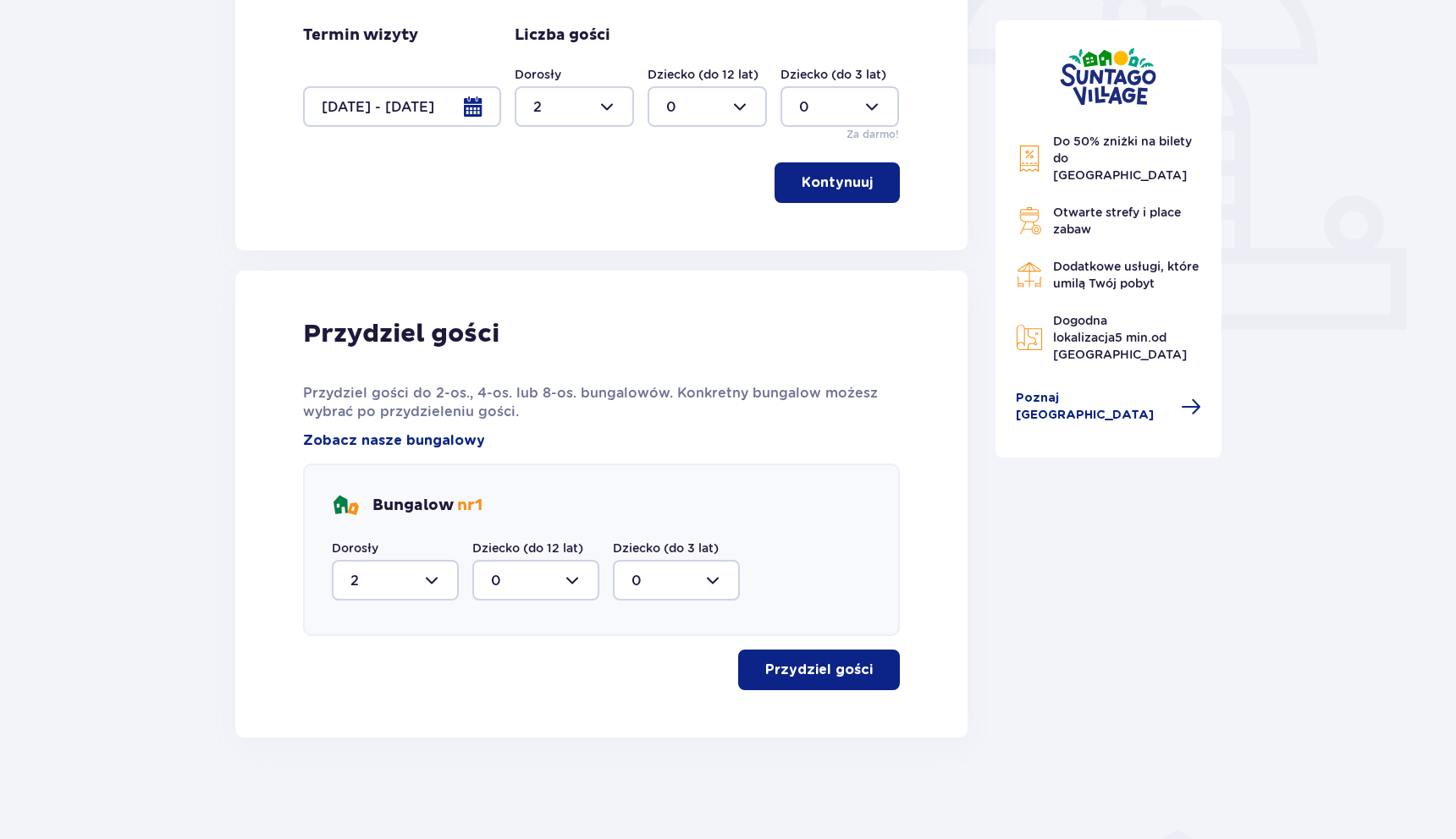
scroll to position [544, 0]
click at [820, 669] on p "Przydziel gości" at bounding box center [819, 669] width 108 height 18
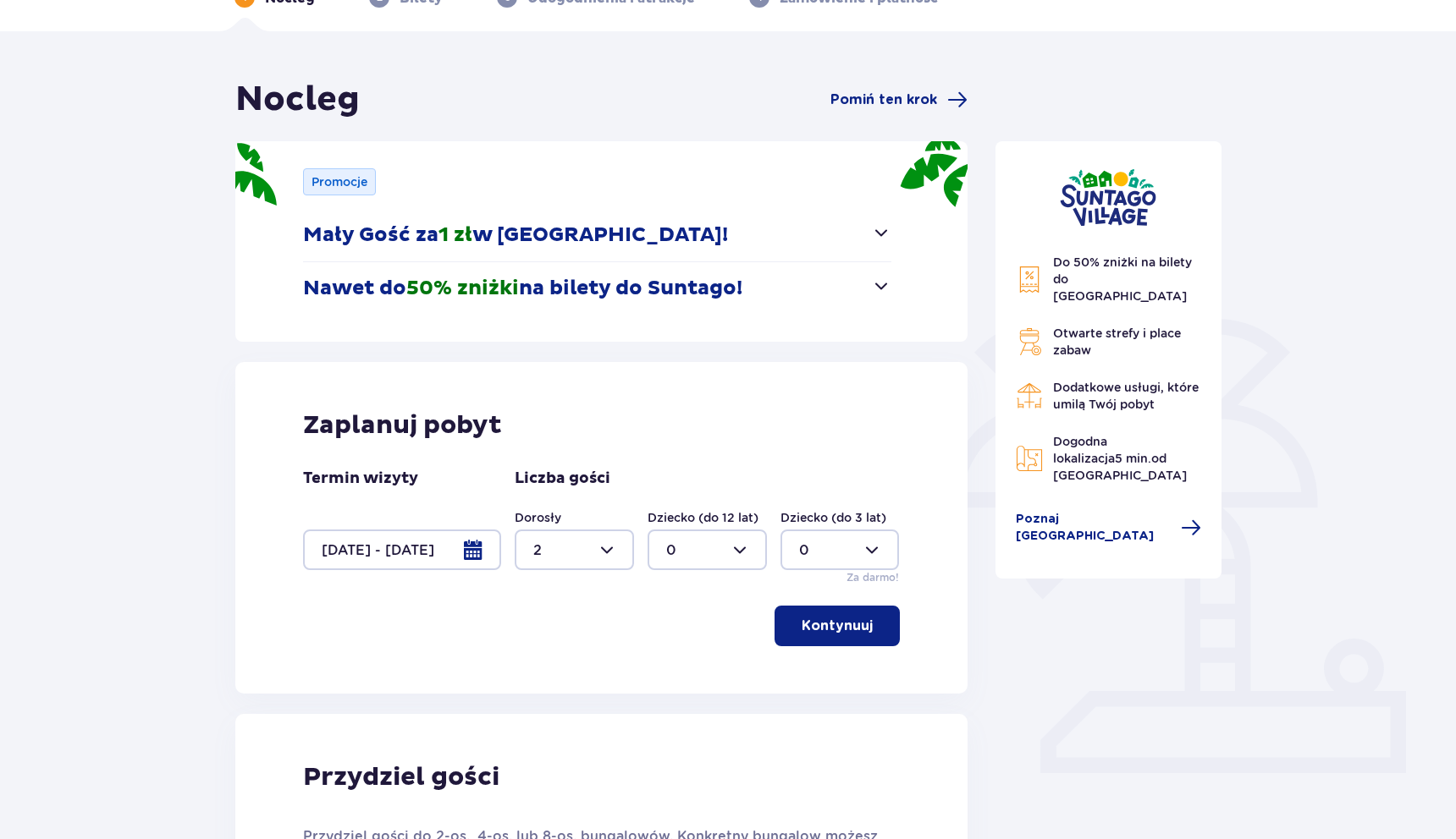
scroll to position [5, 0]
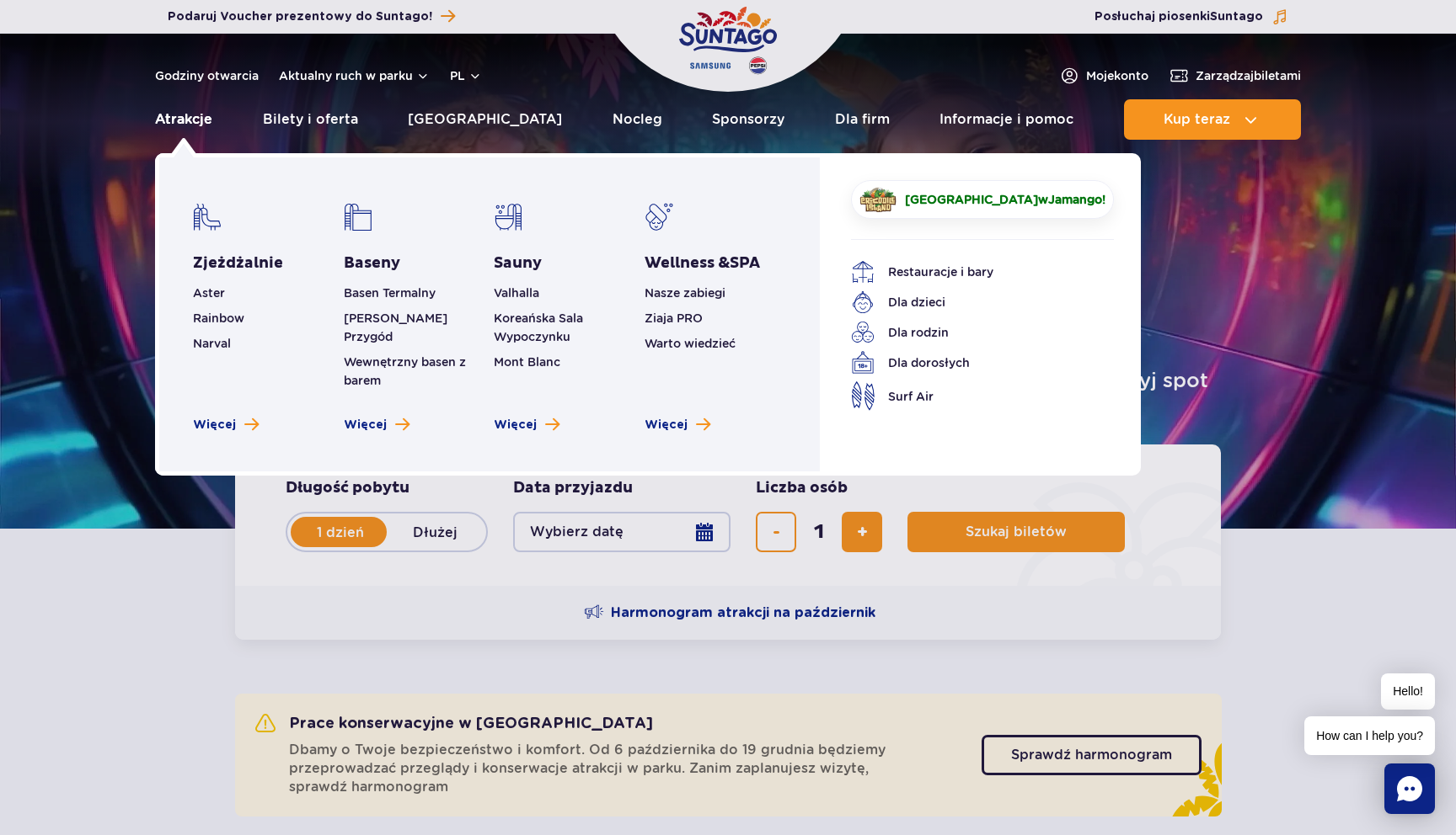
click at [187, 122] on link "Atrakcje" at bounding box center [184, 120] width 58 height 40
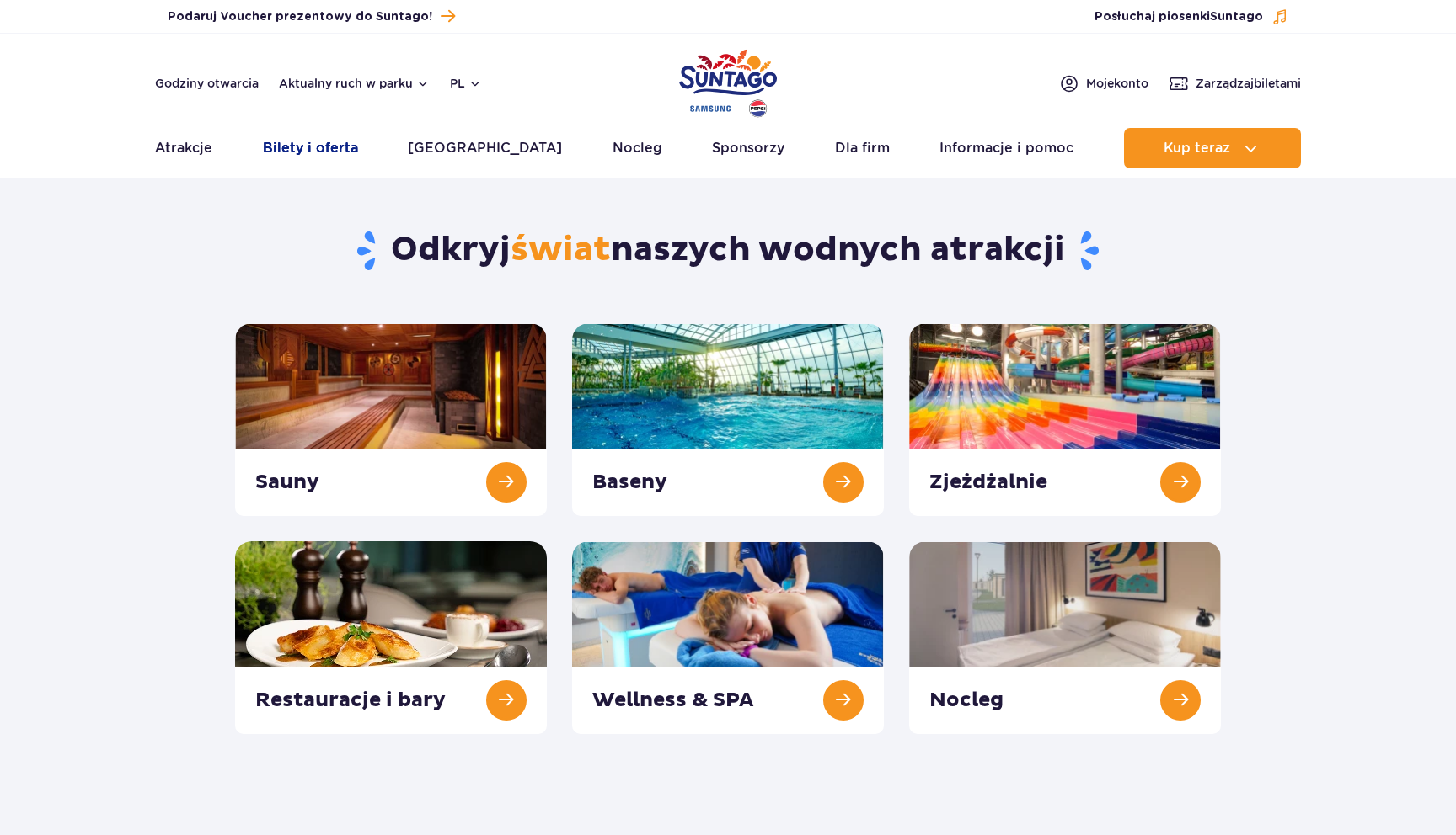
click at [334, 146] on link "Bilety i oferta" at bounding box center [310, 148] width 95 height 40
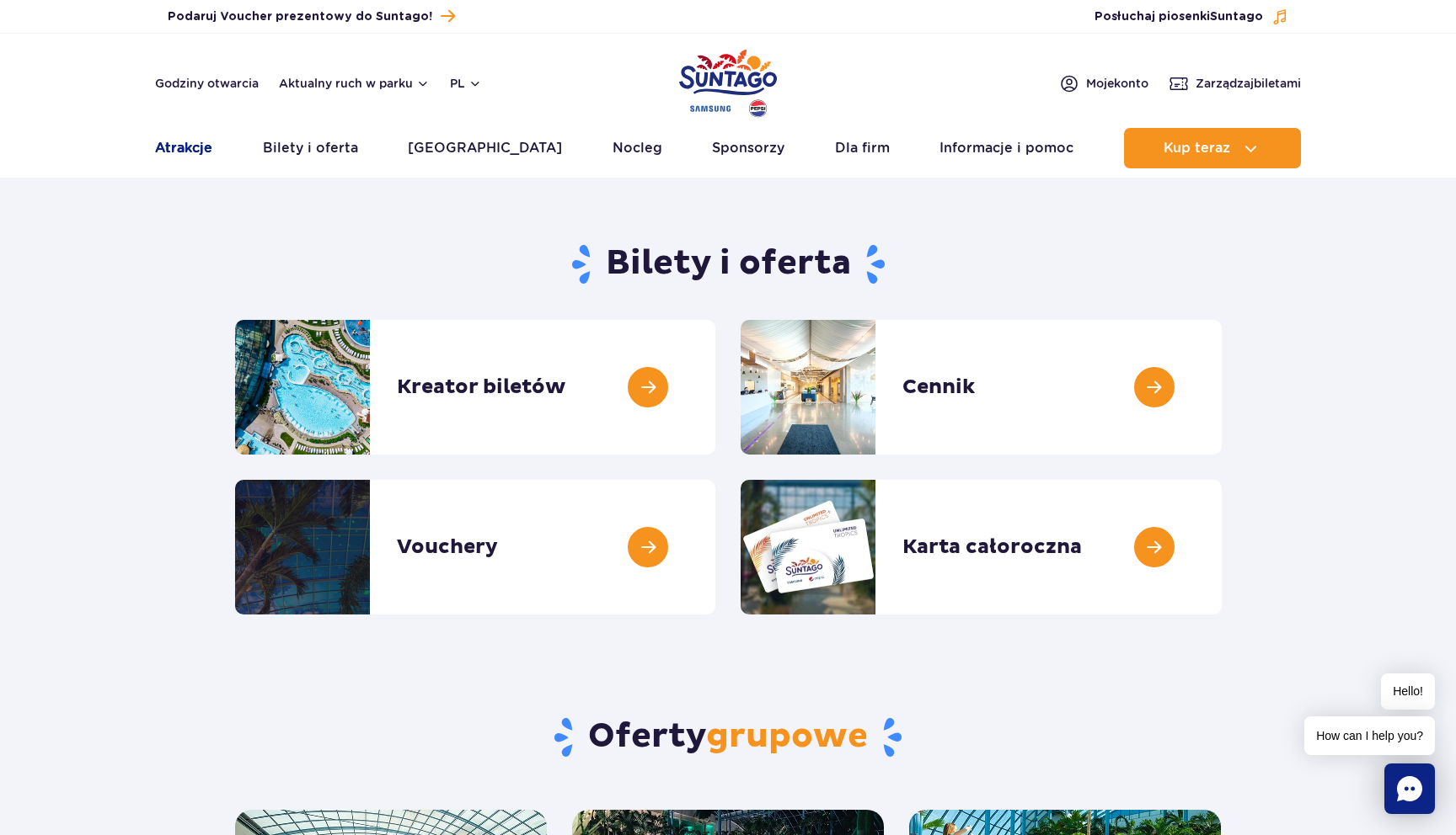
click at [195, 156] on link "Atrakcje" at bounding box center [184, 148] width 58 height 40
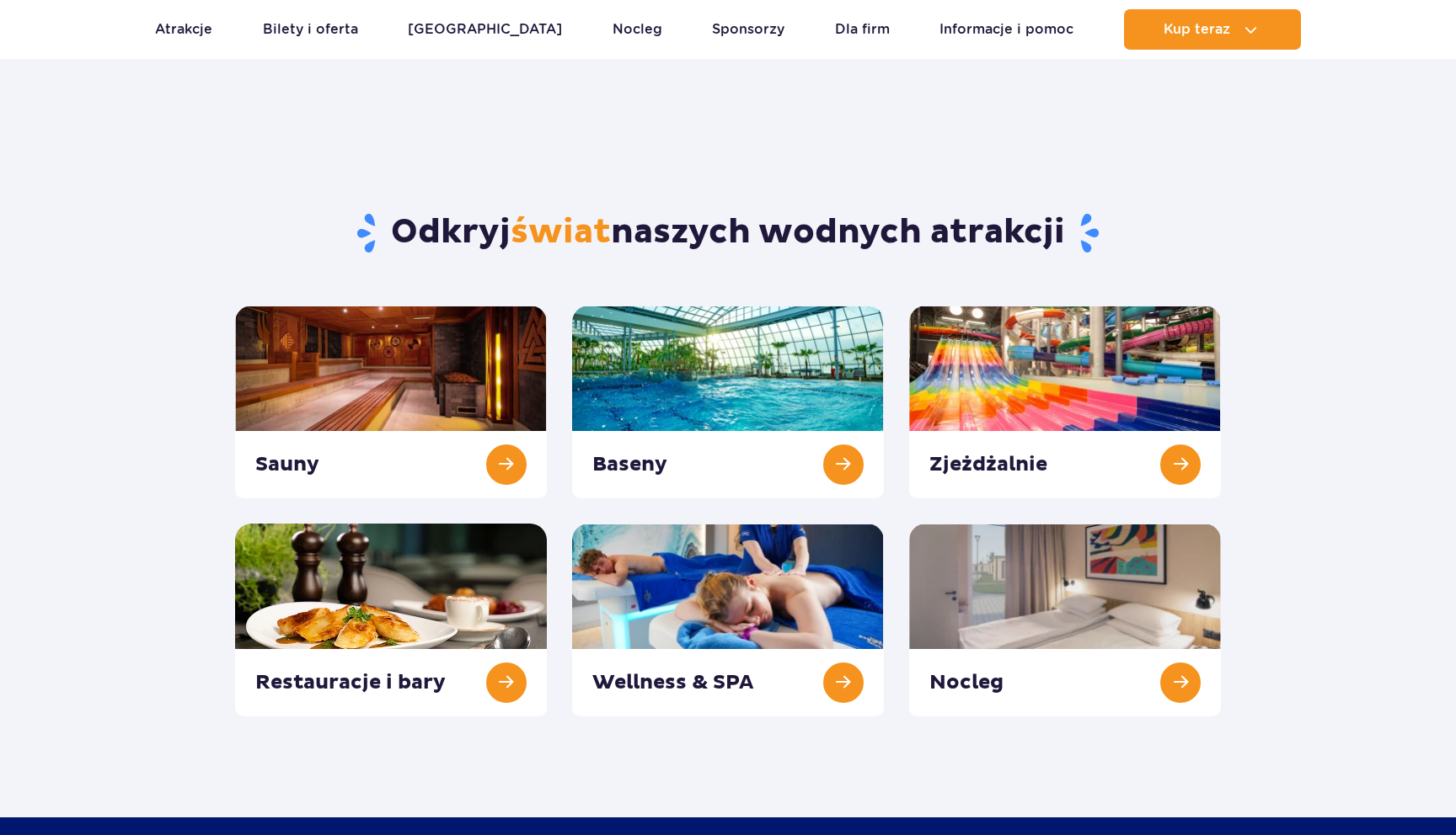
scroll to position [28, 0]
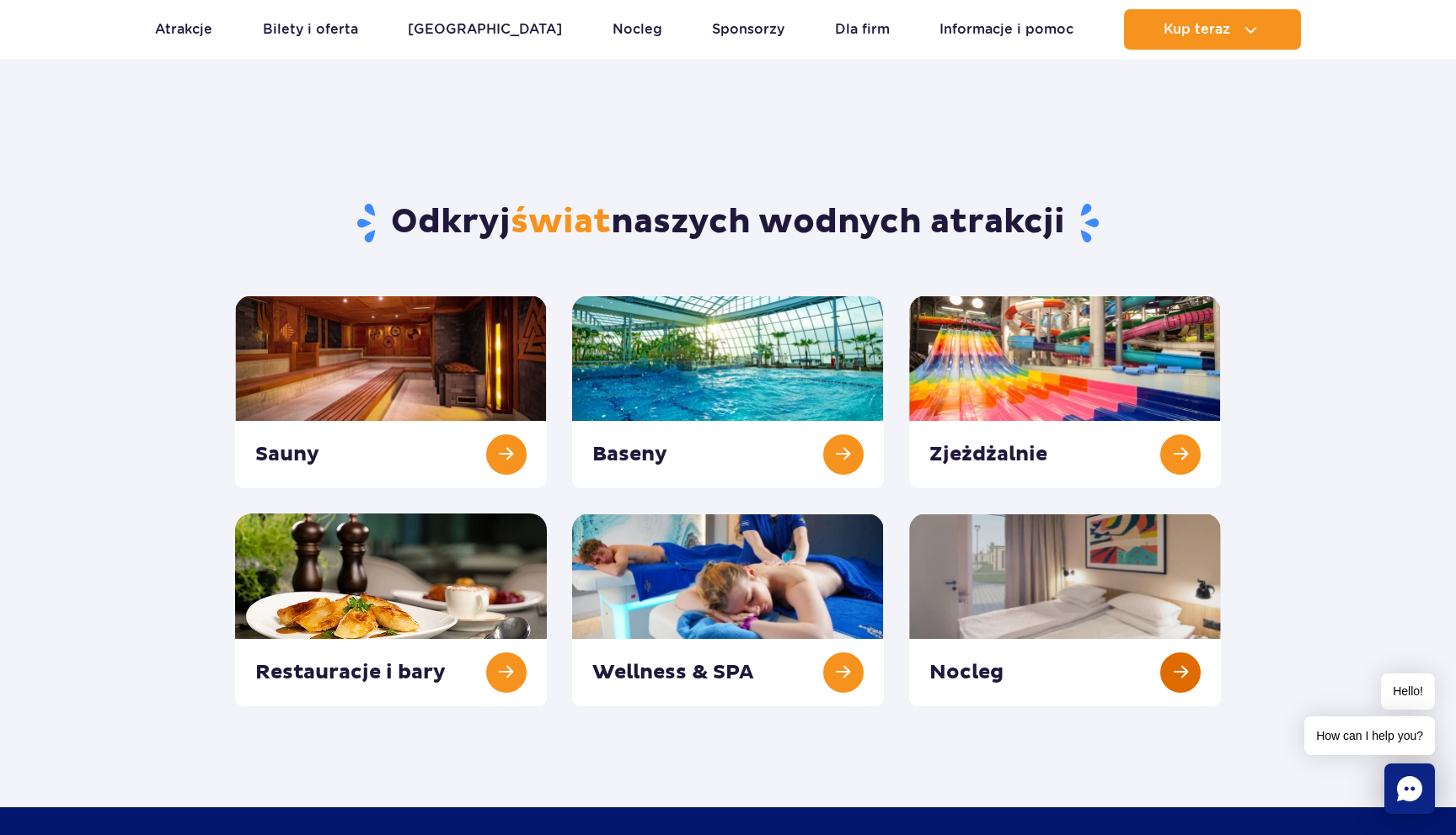
click at [1037, 603] on link at bounding box center [1065, 610] width 312 height 193
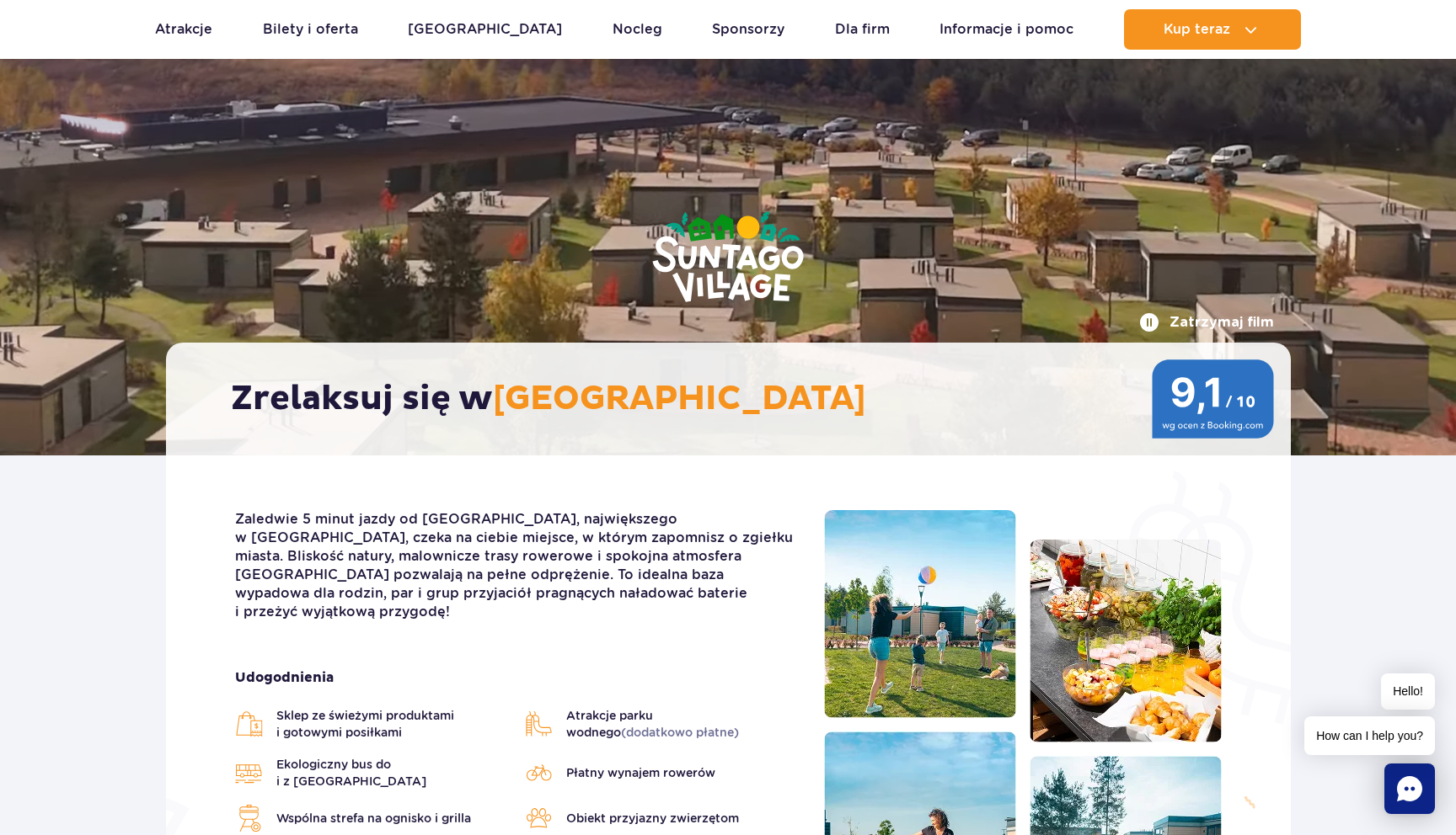
scroll to position [31, 0]
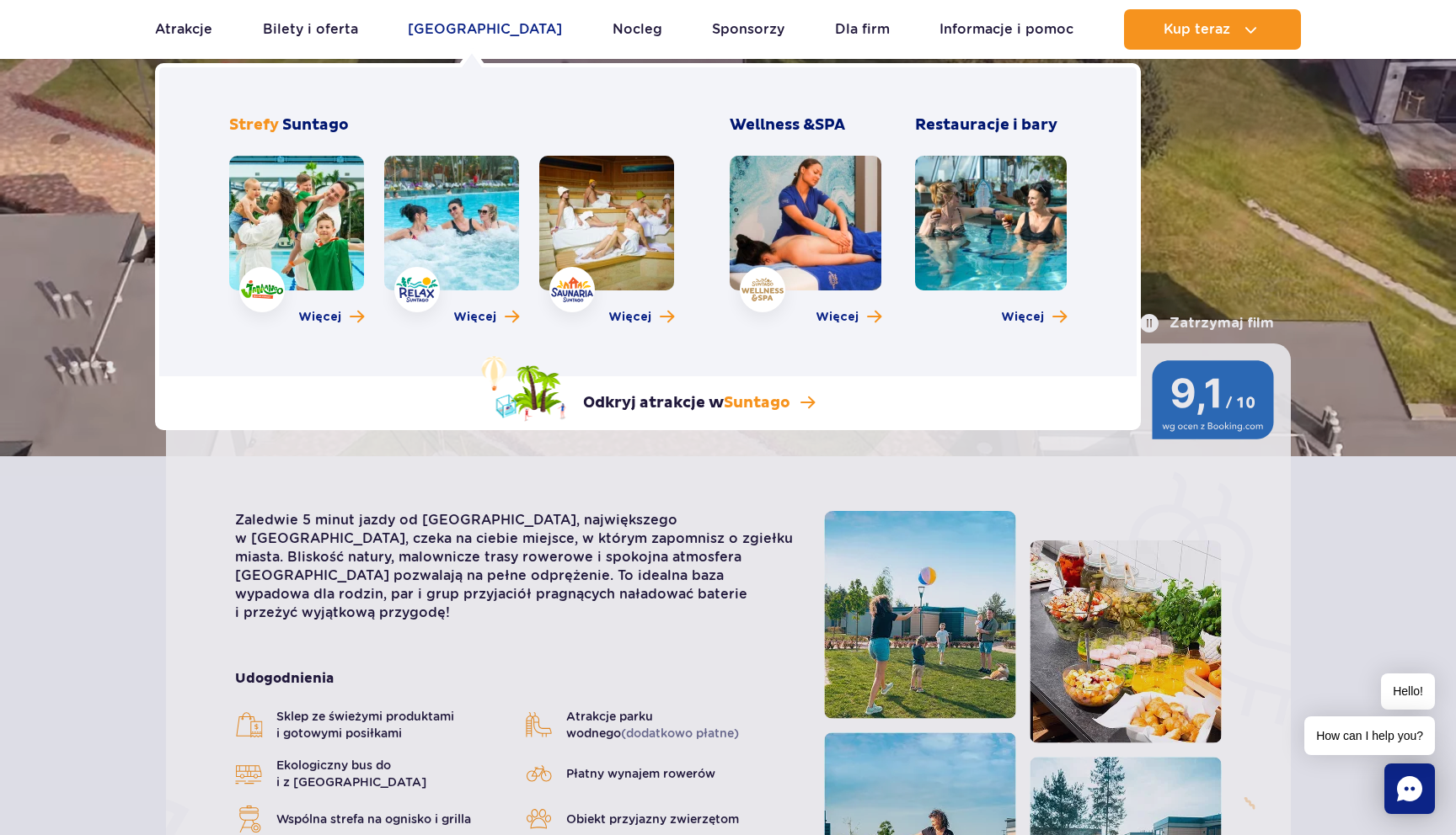
click at [470, 28] on link "[GEOGRAPHIC_DATA]" at bounding box center [484, 30] width 154 height 40
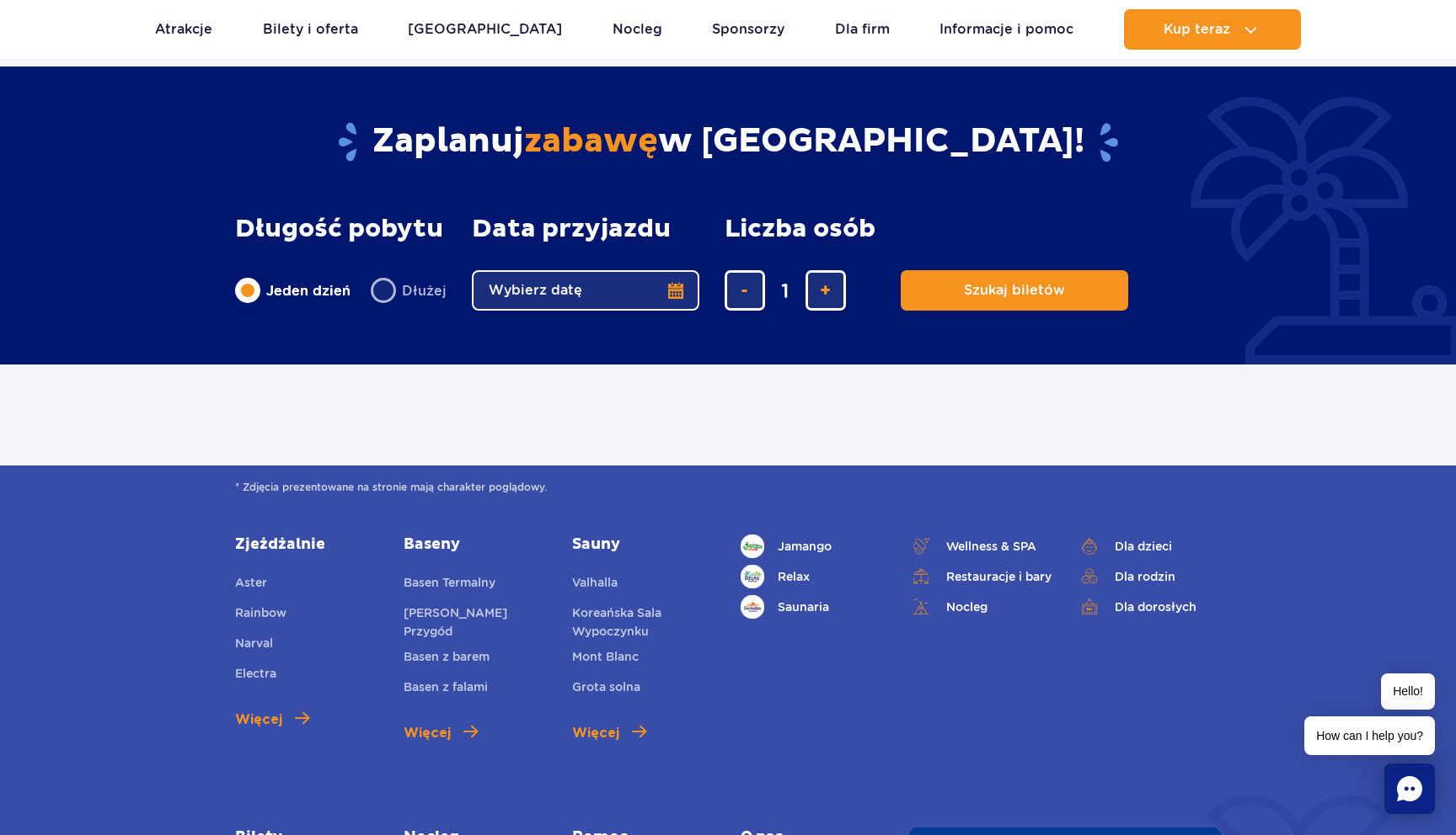
scroll to position [673, 0]
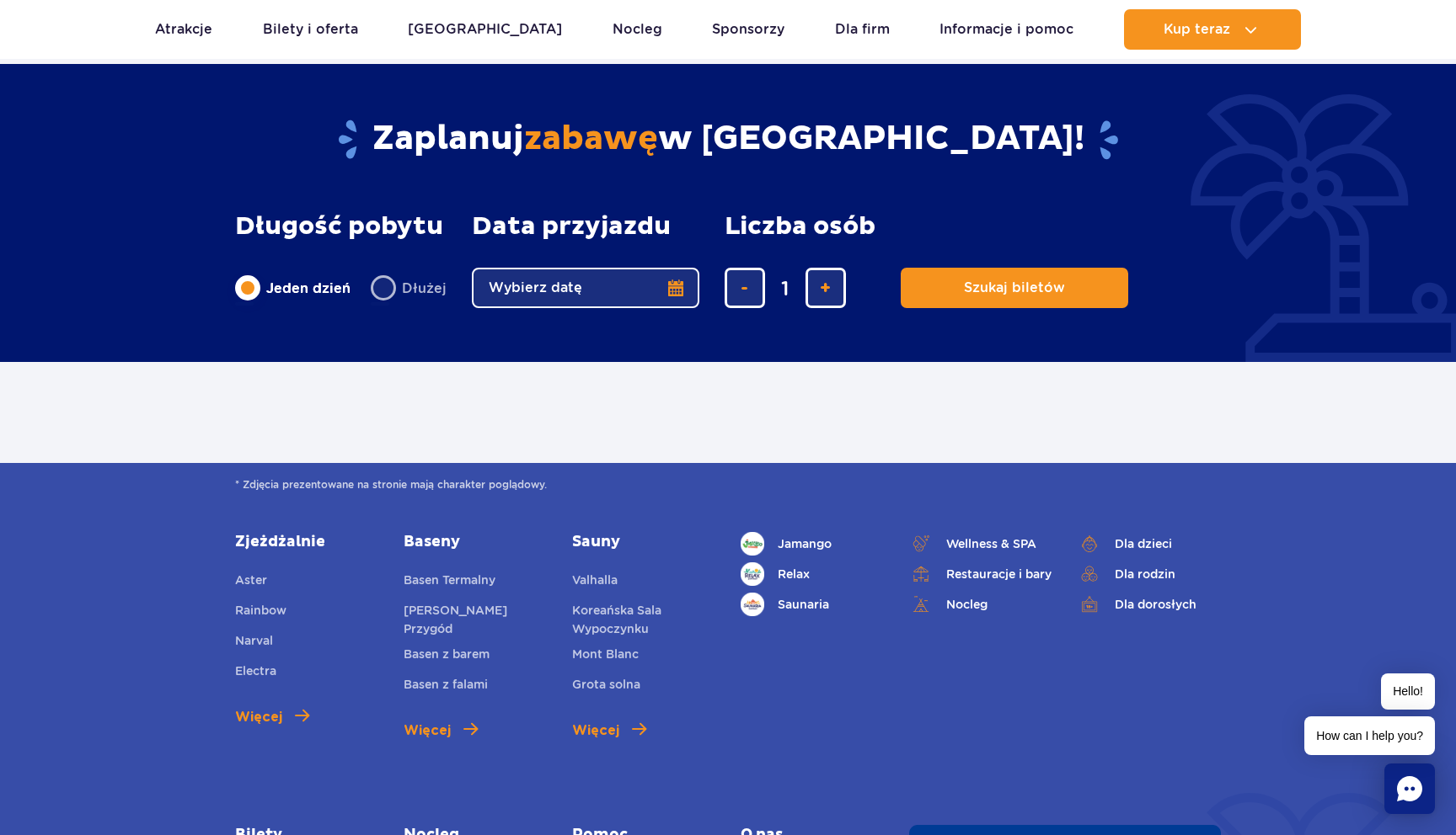
click at [618, 292] on button "Wybierz datę" at bounding box center [585, 288] width 227 height 40
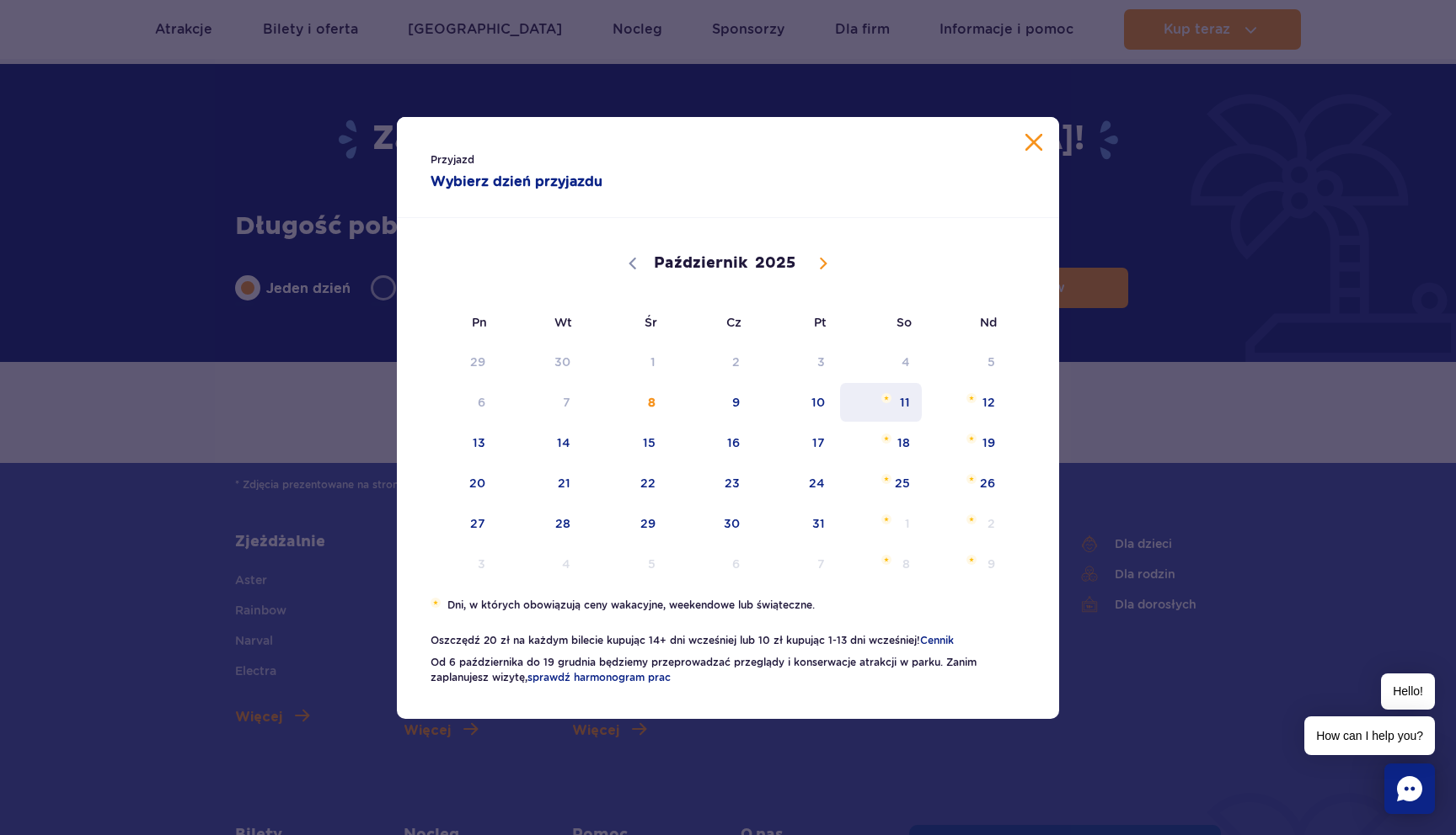
click at [903, 397] on span "11" at bounding box center [881, 403] width 85 height 38
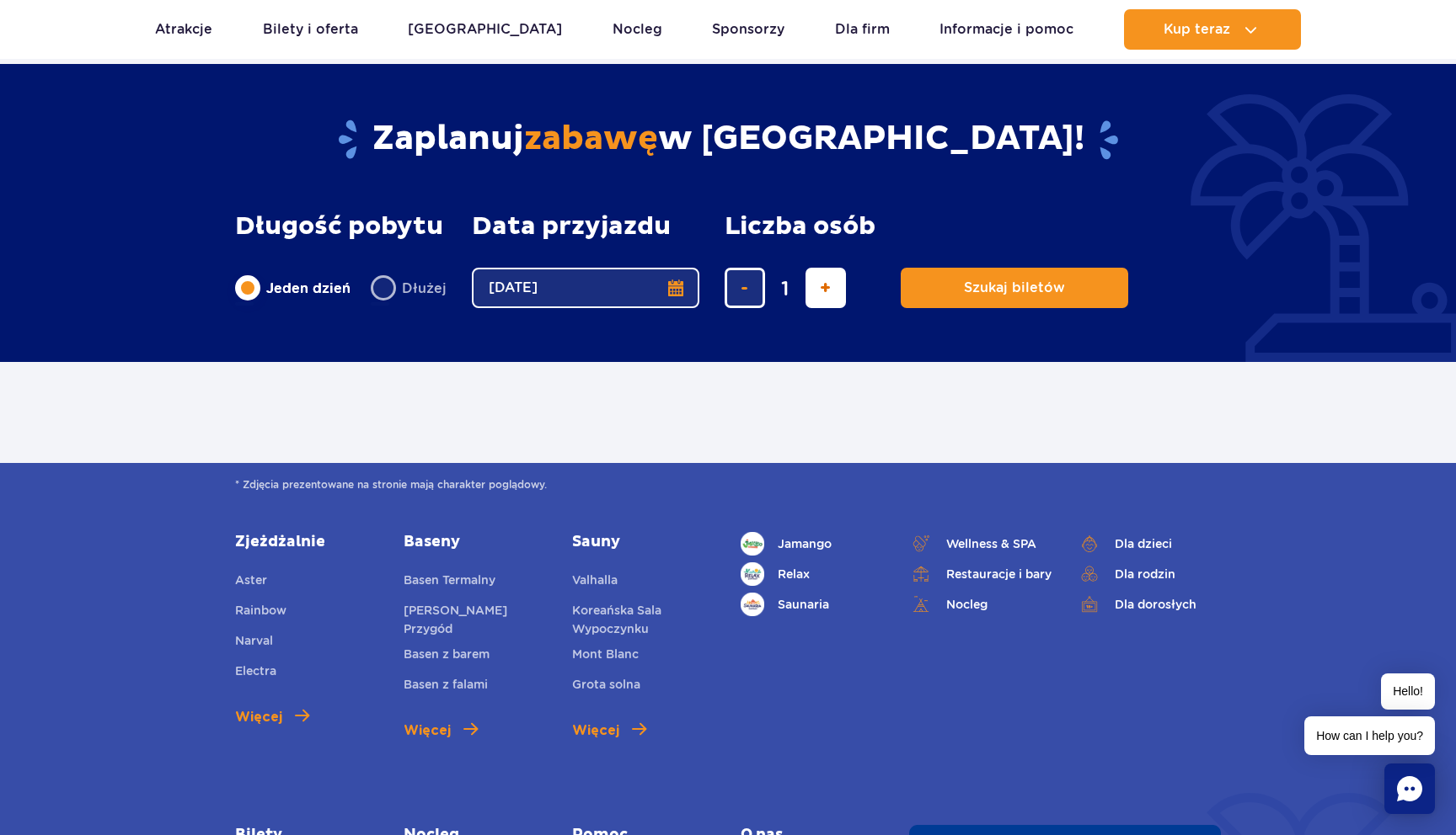
click at [811, 306] on button "dodaj bilet" at bounding box center [826, 288] width 40 height 40
type input "2"
click at [971, 279] on button "Szukaj biletów" at bounding box center [1014, 288] width 227 height 40
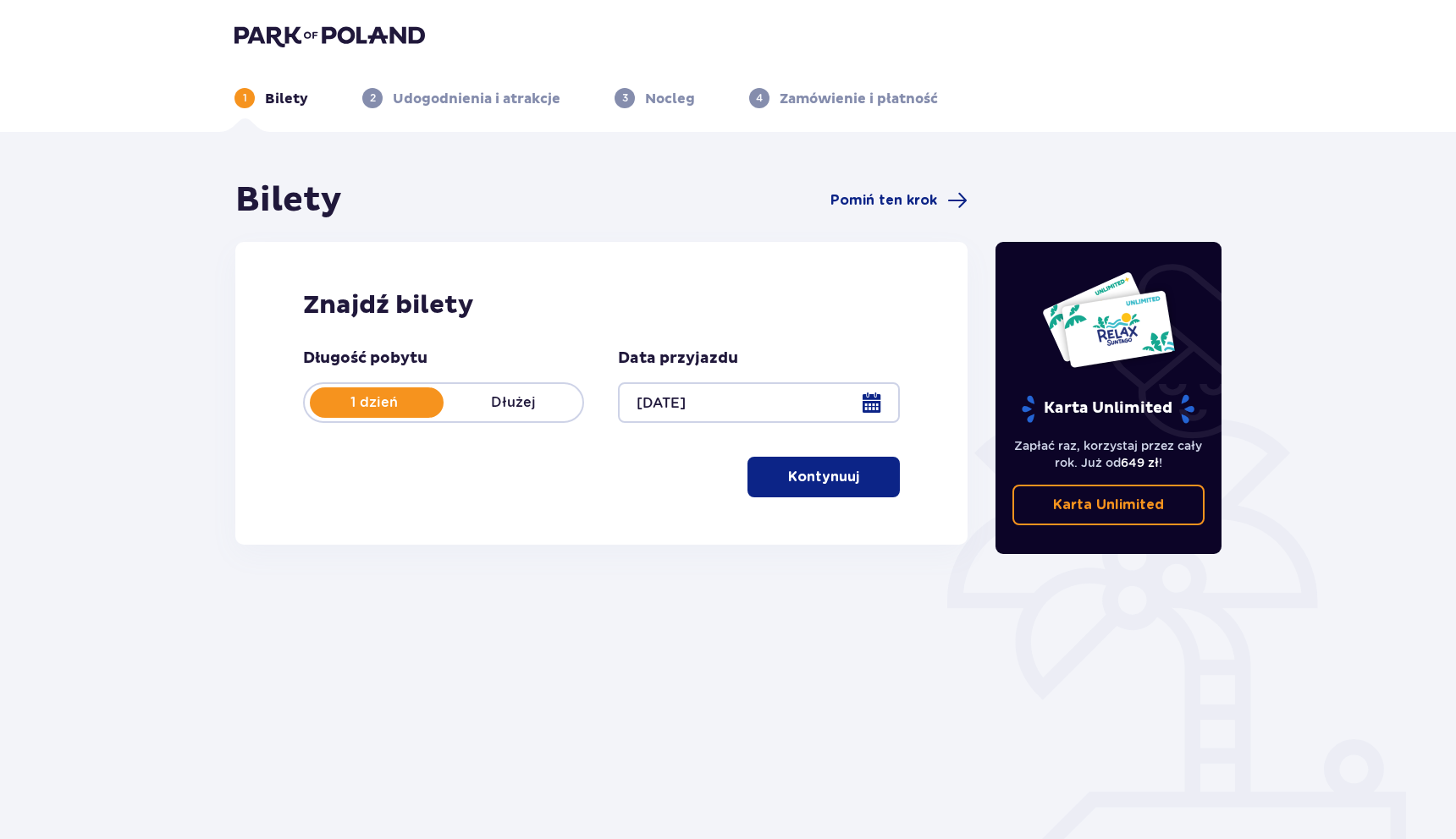
click at [789, 468] on p "Kontynuuj" at bounding box center [824, 477] width 71 height 18
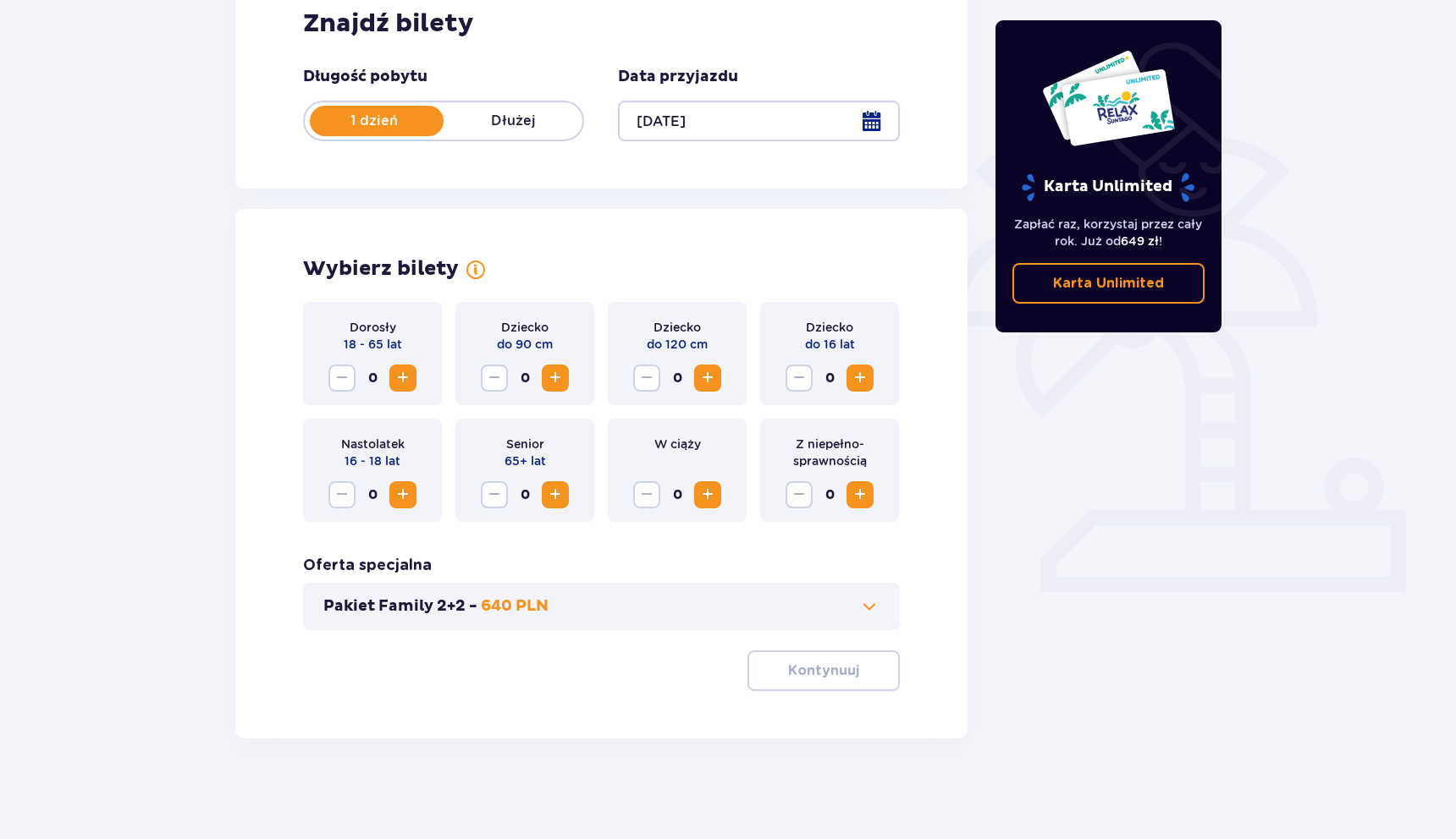
scroll to position [282, 0]
click at [399, 376] on span "Zwiększ" at bounding box center [403, 377] width 20 height 20
click at [788, 661] on p "Kontynuuj" at bounding box center [824, 669] width 71 height 18
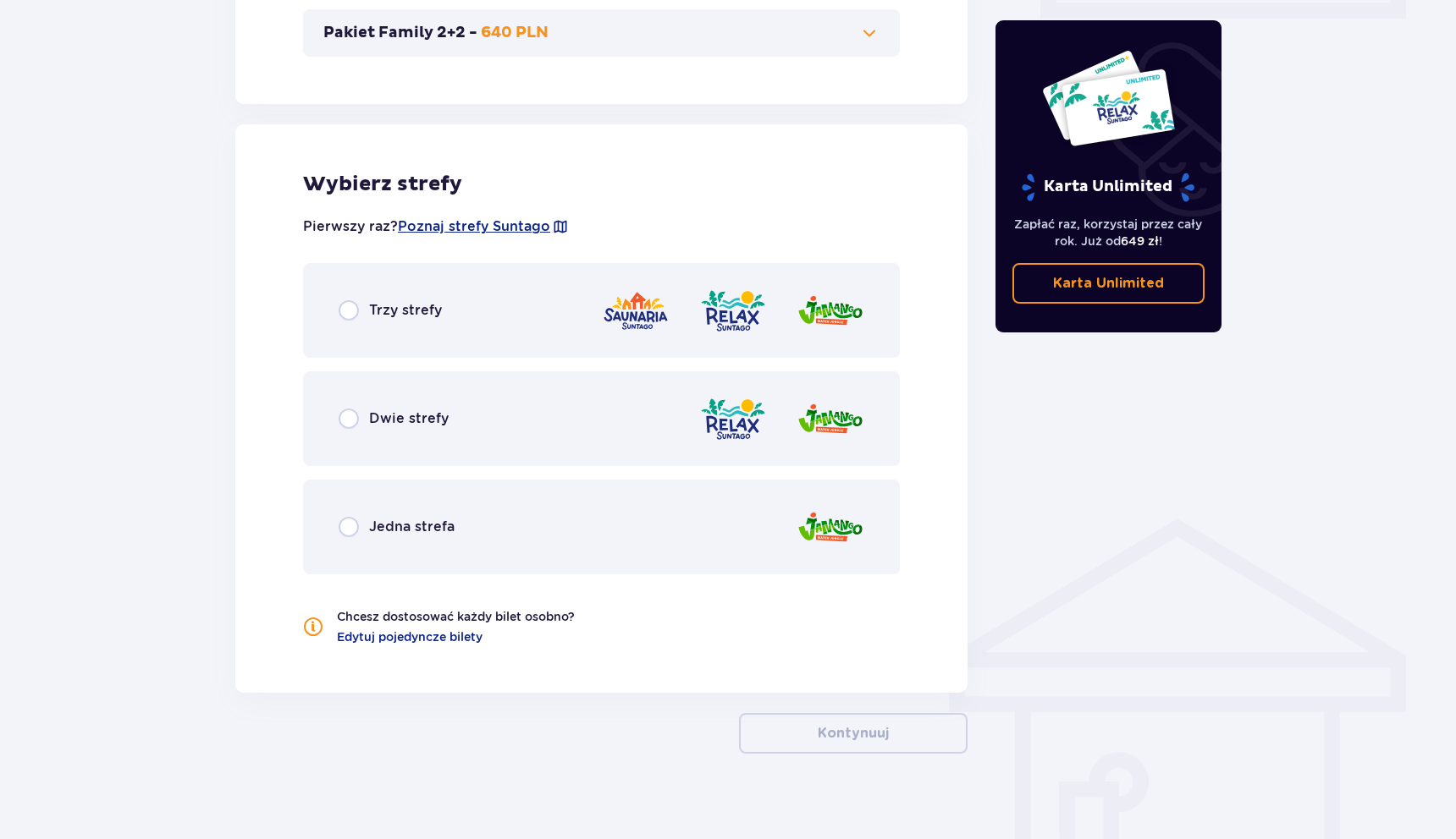
scroll to position [872, 0]
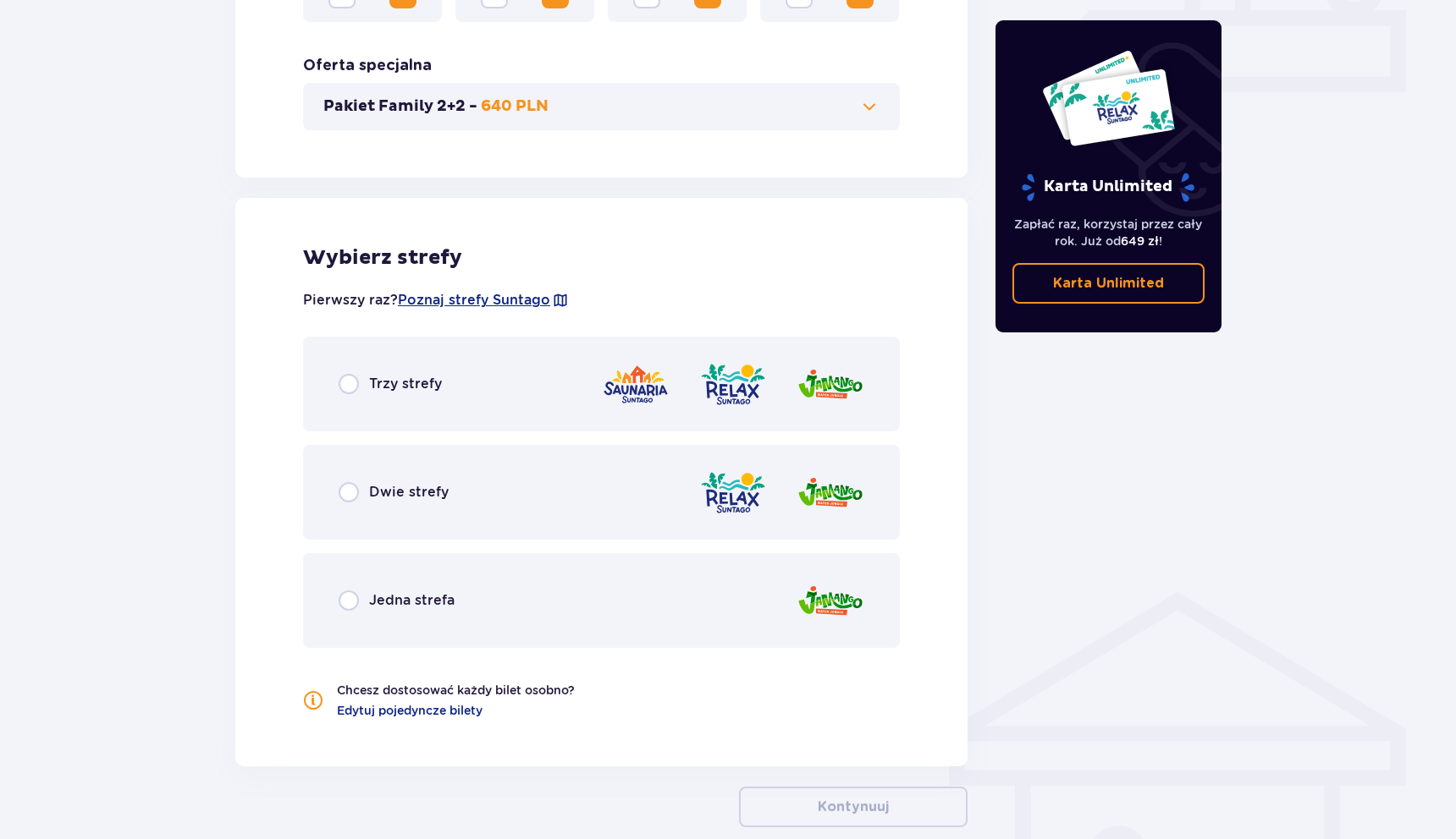
click at [626, 111] on button "Pakiet Family 2+2 - 640 PLN" at bounding box center [600, 106] width 556 height 20
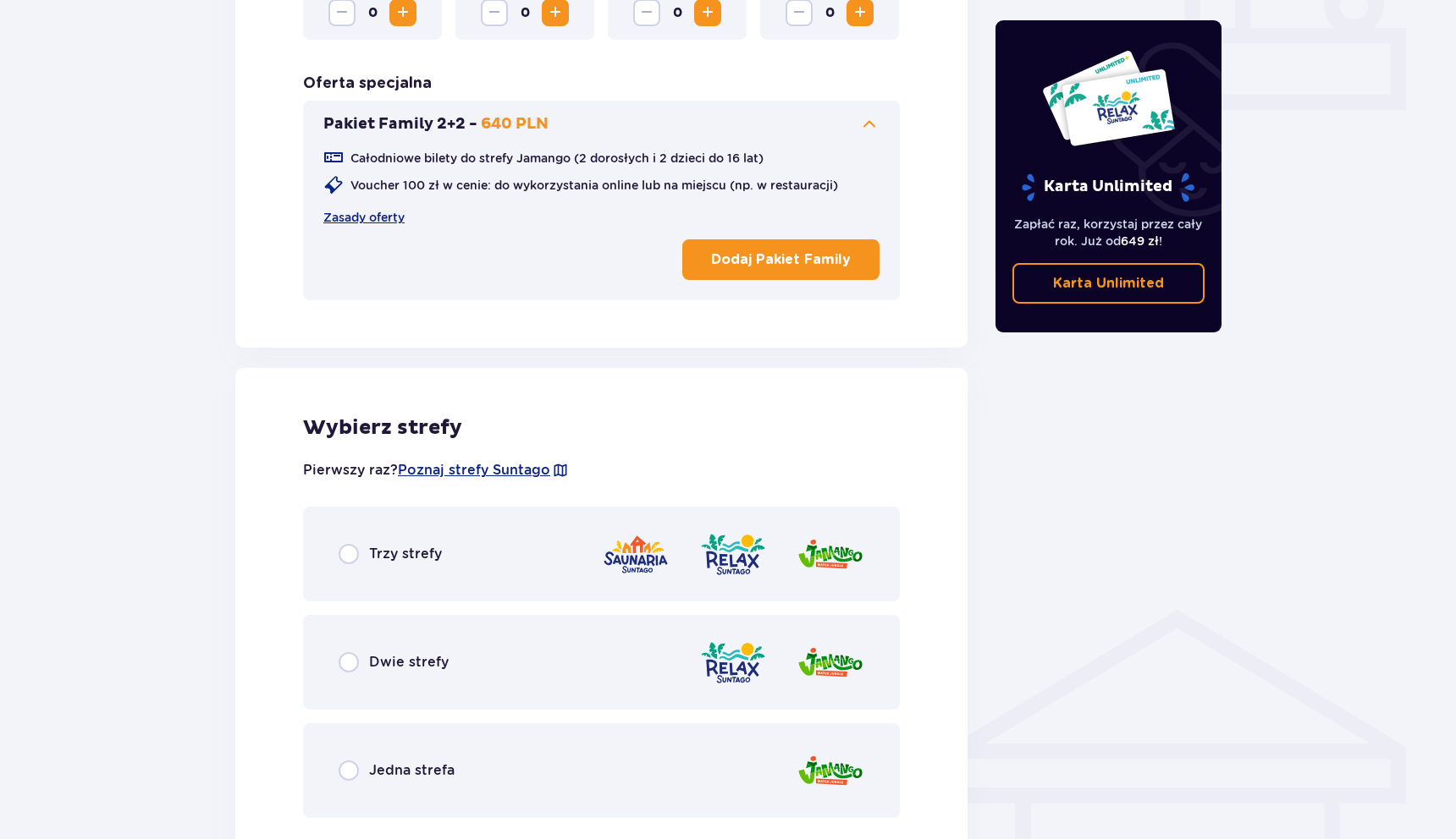
click at [579, 541] on div "Trzy strefy" at bounding box center [600, 554] width 596 height 94
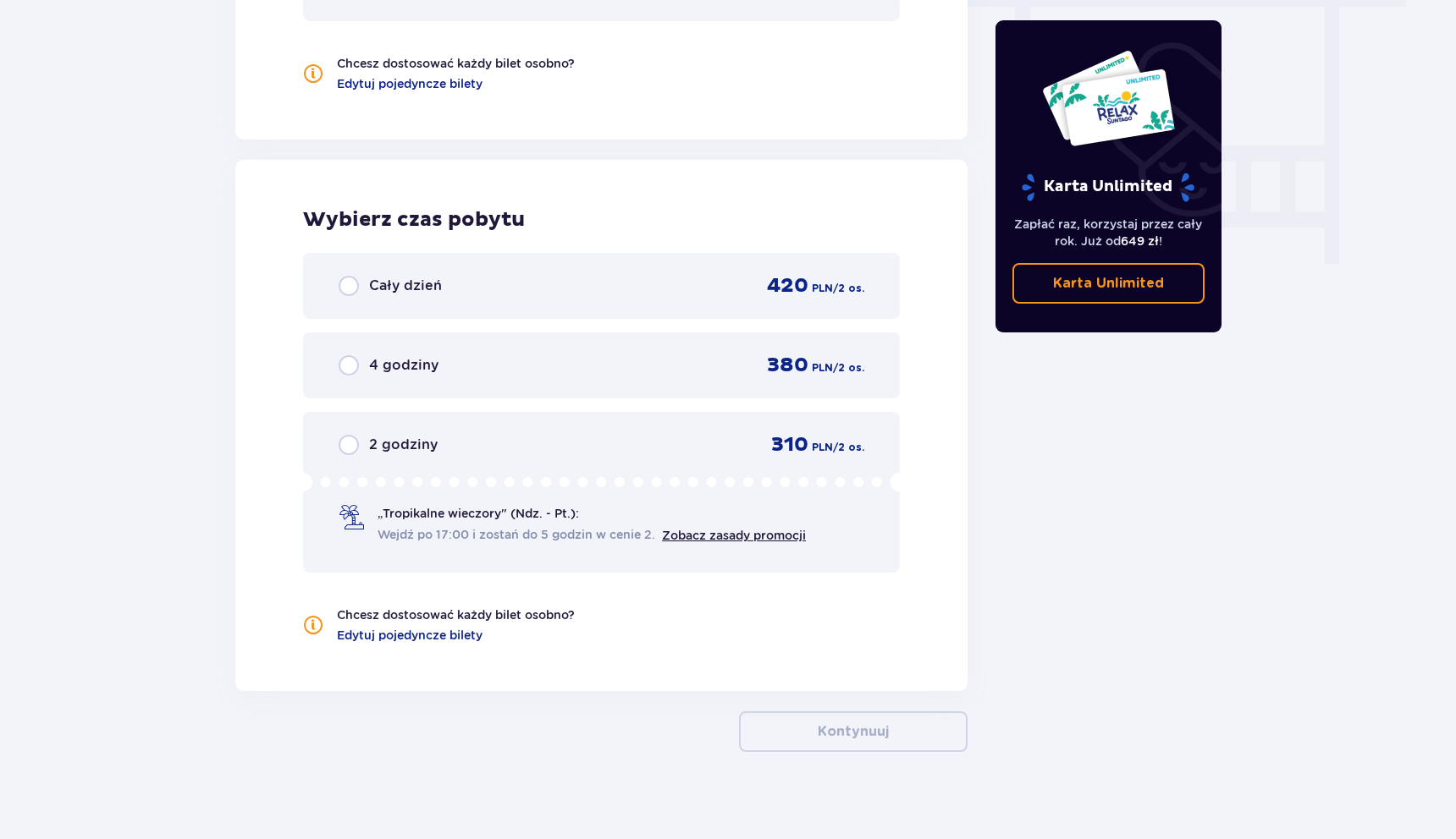
scroll to position [1575, 0]
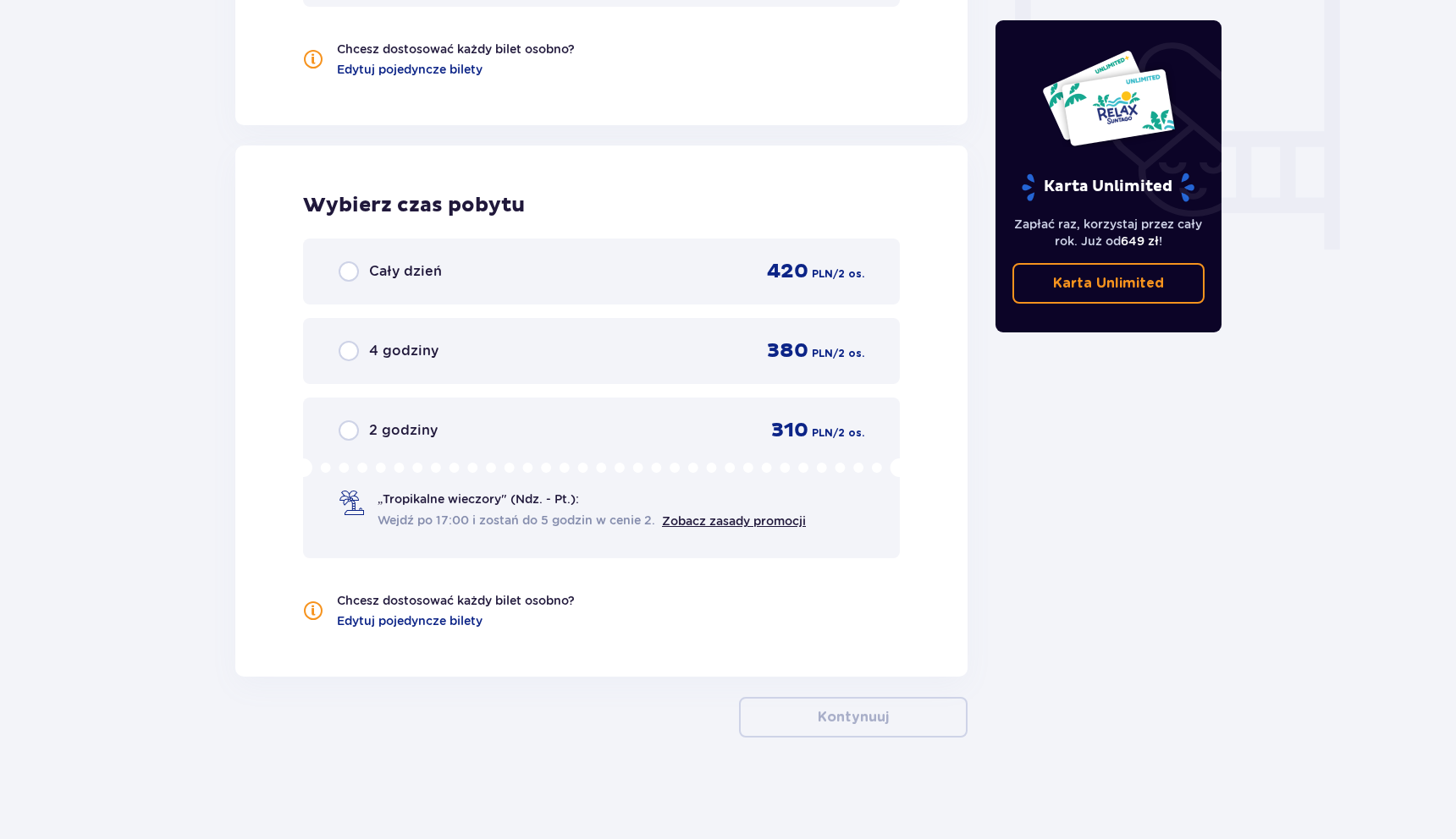
click at [569, 268] on div "Cały dzień 420 PLN / 2 os." at bounding box center [600, 272] width 525 height 25
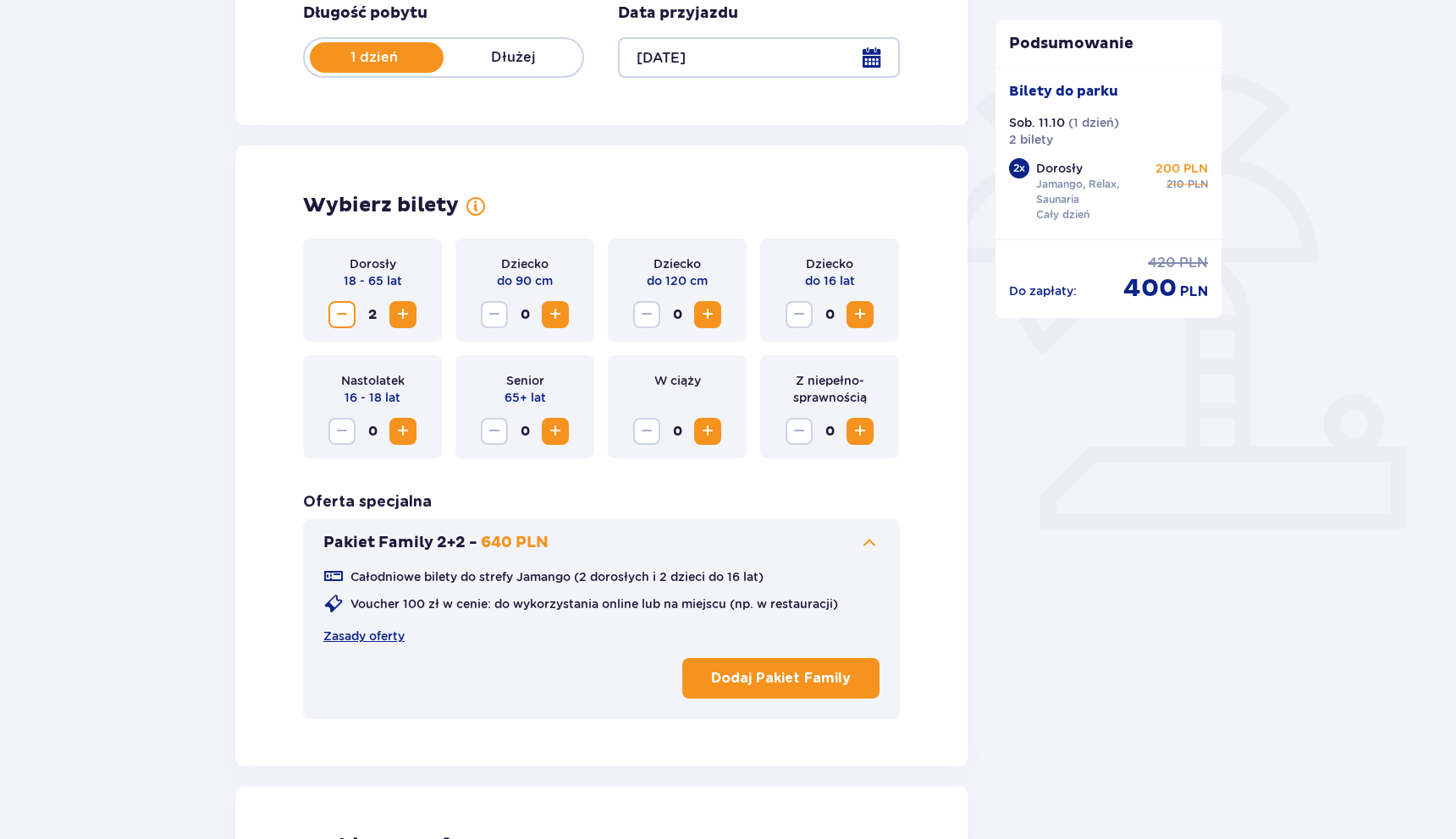
scroll to position [0, 0]
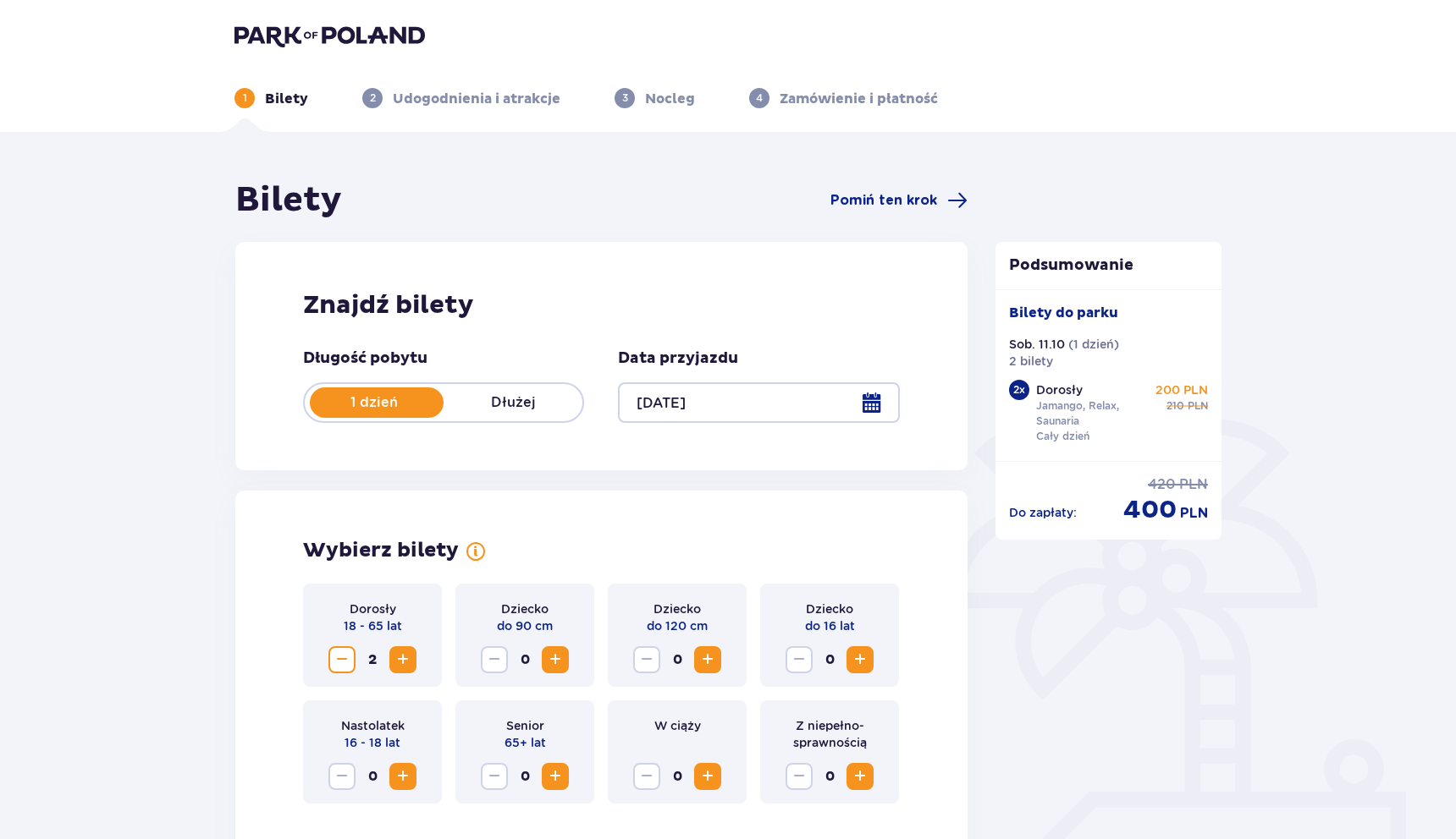
click at [523, 253] on div "Znajdź bilety Długość pobytu 1 dzień Dłużej Data przyjazdu 11.10.25" at bounding box center [601, 355] width 732 height 228
click at [287, 42] on img at bounding box center [330, 36] width 191 height 24
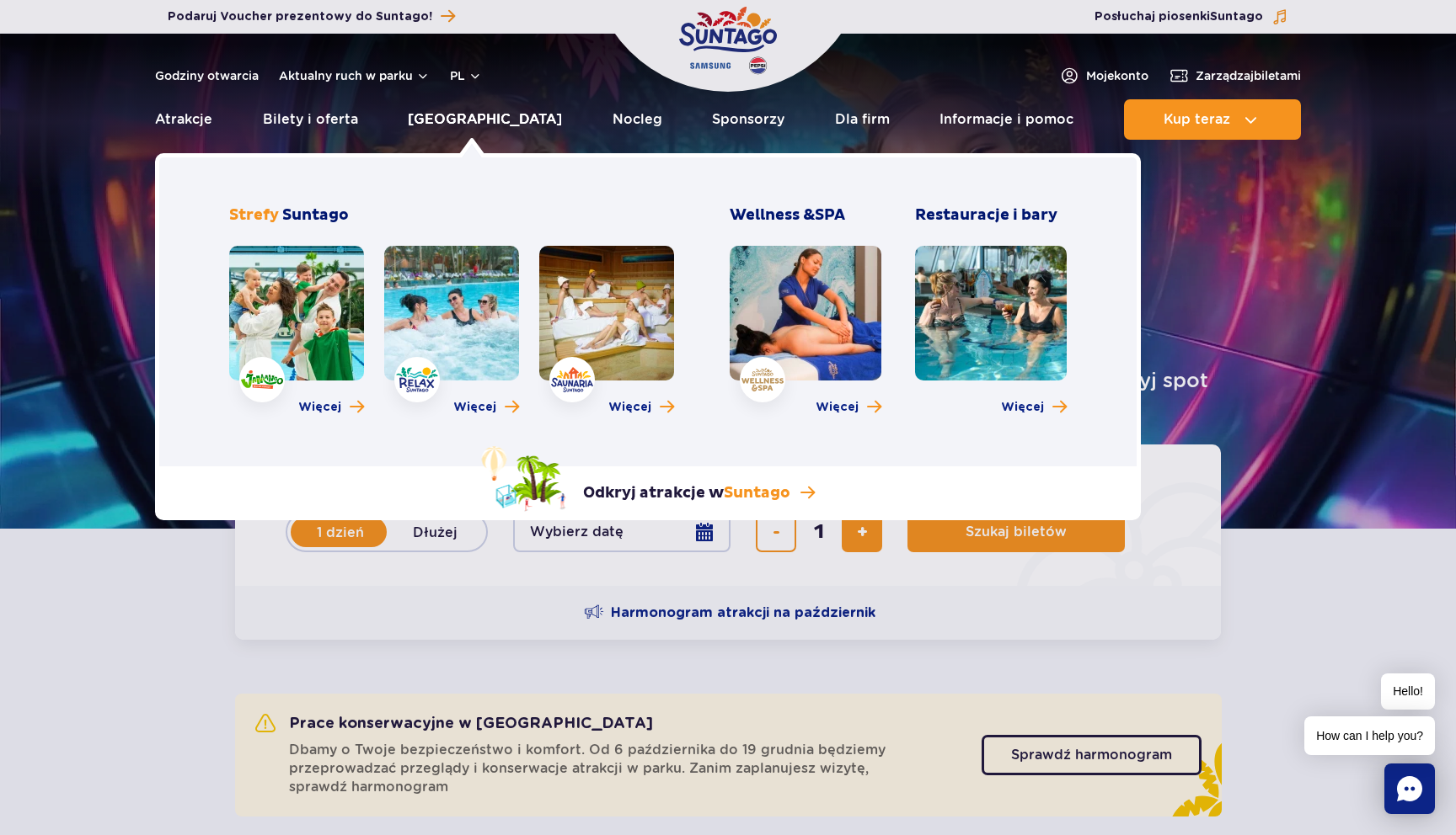
click at [454, 121] on link "[GEOGRAPHIC_DATA]" at bounding box center [484, 120] width 154 height 40
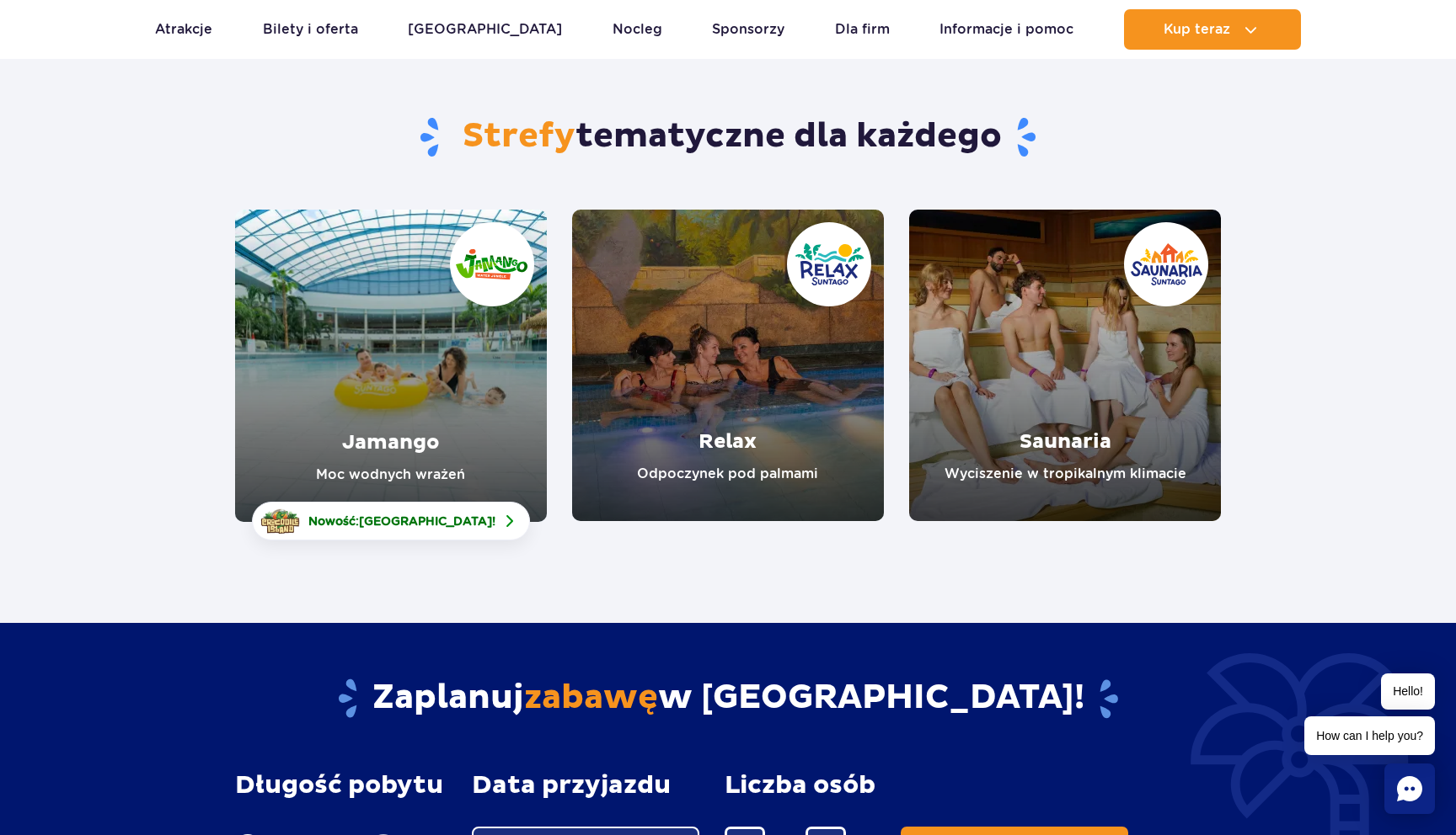
scroll to position [112, 0]
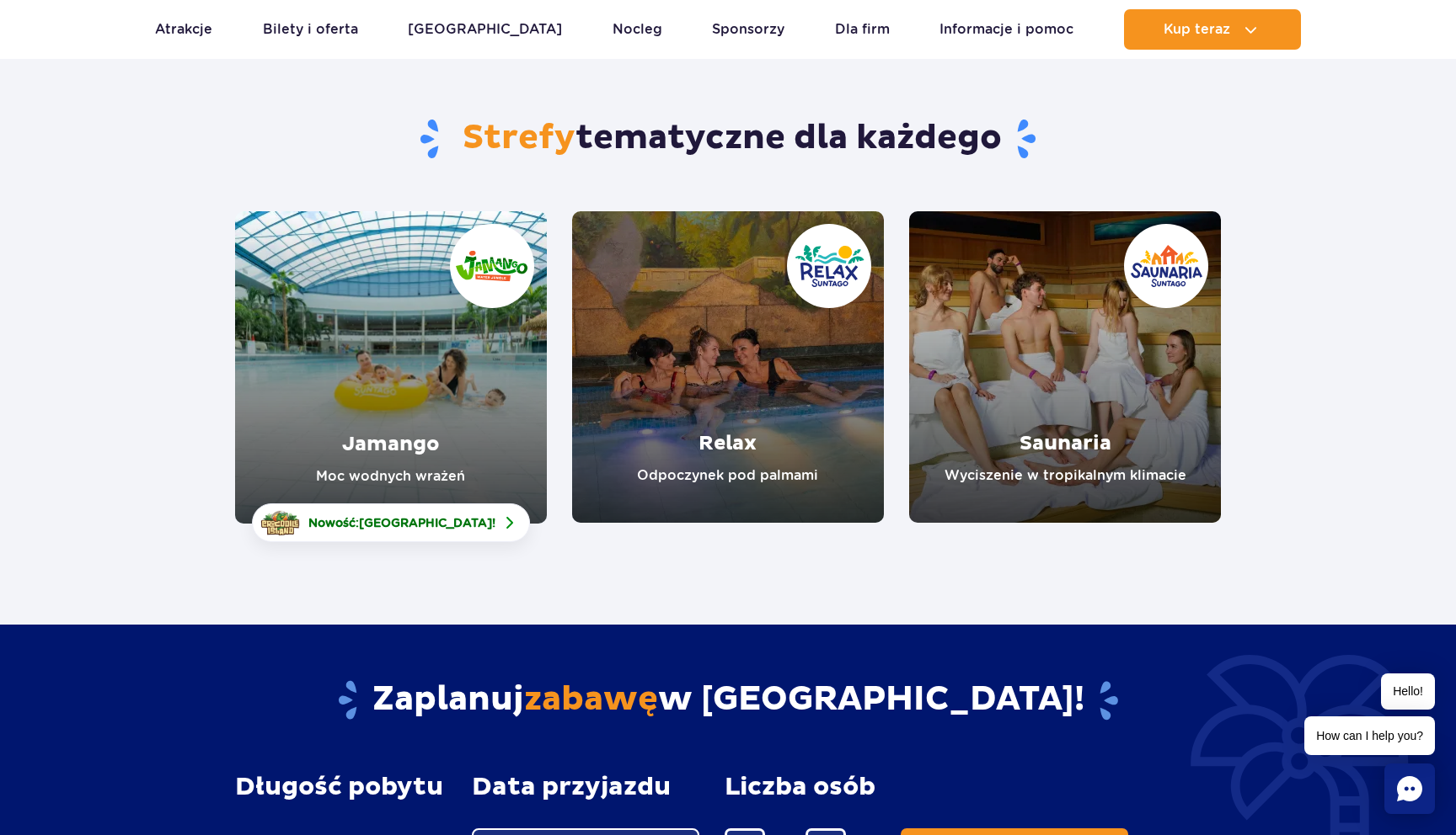
click at [1298, 418] on section "Strefy tematyczne dla każdego Jamango Moc wodnych wrażeń Nowość: Crocodile Isla…" at bounding box center [728, 300] width 1456 height 447
